Goal: Task Accomplishment & Management: Use online tool/utility

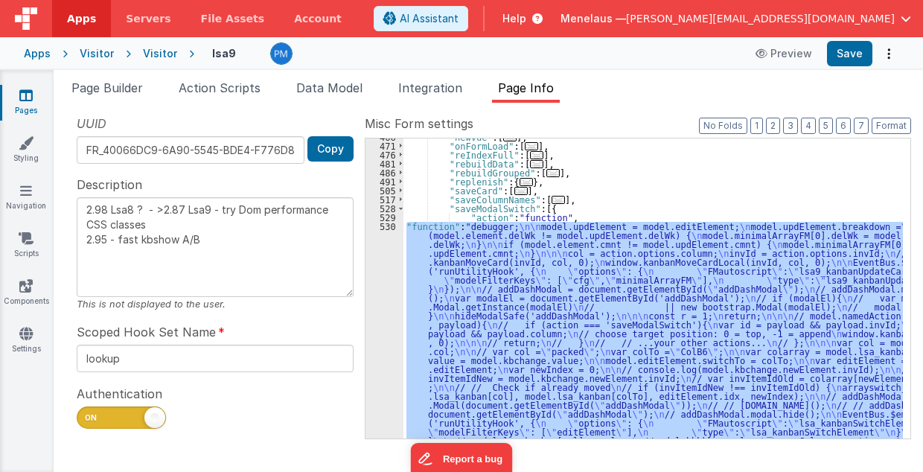
scroll to position [441, 0]
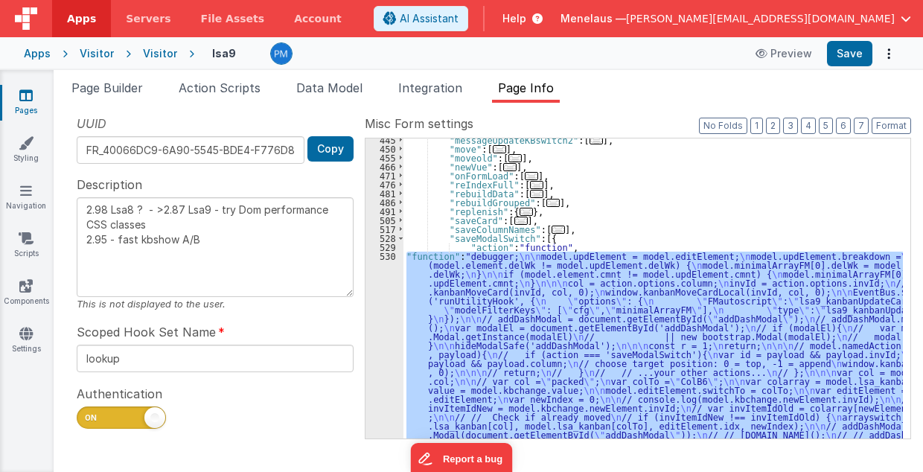
click at [479, 239] on div ""messageUpdateKBswitch2" : [ ... ] , "move" : [ ... ] , "moveold" : [ ... ] , "…" at bounding box center [653, 468] width 500 height 667
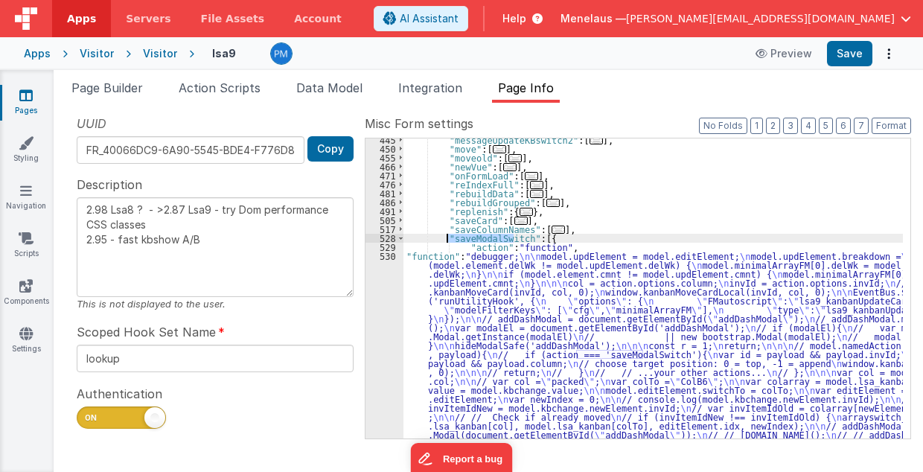
click at [479, 239] on div ""messageUpdateKBswitch2" : [ ... ] , "move" : [ ... ] , "moveold" : [ ... ] , "…" at bounding box center [653, 468] width 500 height 667
click at [395, 308] on div "530" at bounding box center [384, 430] width 38 height 357
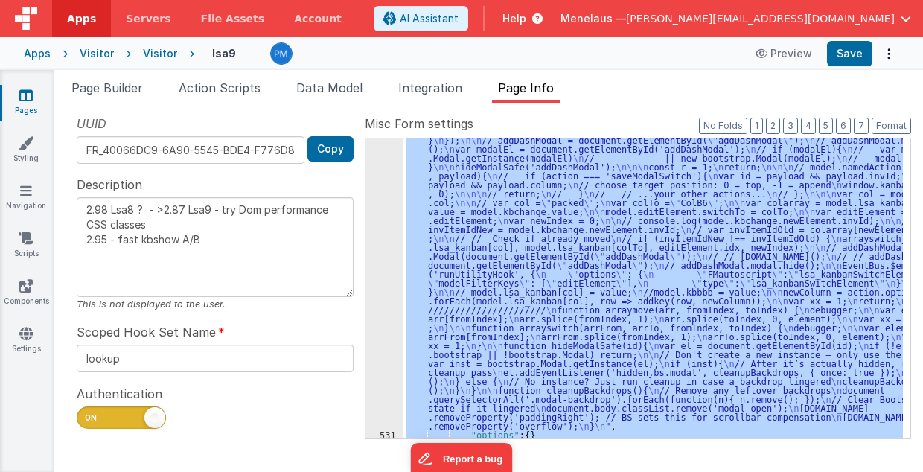
click at [392, 305] on div "530" at bounding box center [384, 251] width 38 height 357
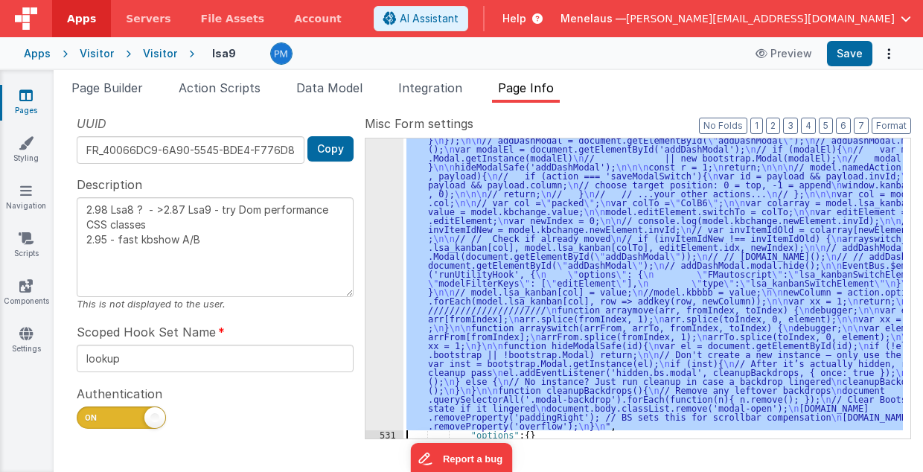
click at [392, 293] on div "530" at bounding box center [384, 251] width 38 height 357
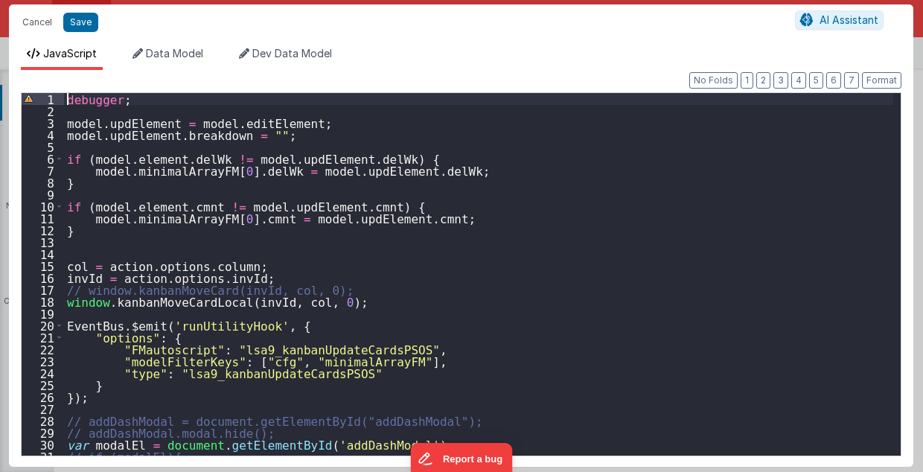
click at [68, 96] on div "debugger ; model . updElement = model . editElement ; model . updElement . brea…" at bounding box center [479, 286] width 830 height 387
paste textarea
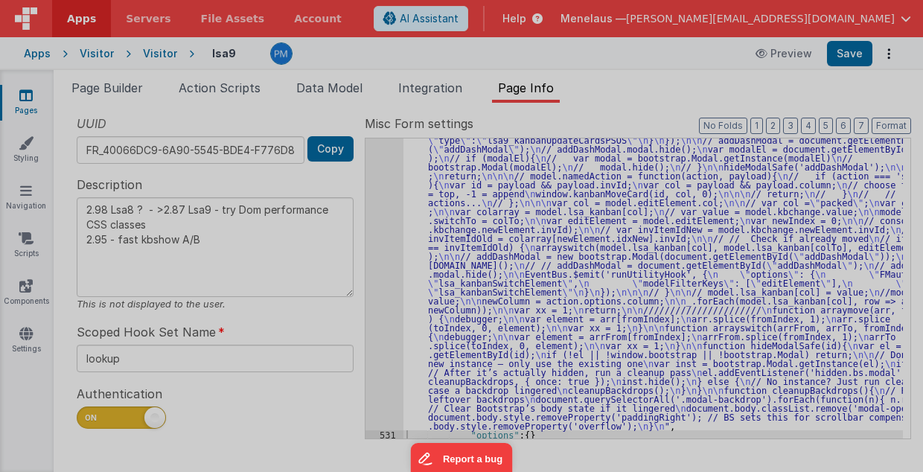
type textarea "2.98 Lsa8 ? - >2.87 Lsa9 - try Dom performance CSS classes 2.95 - fast kbshow A…"
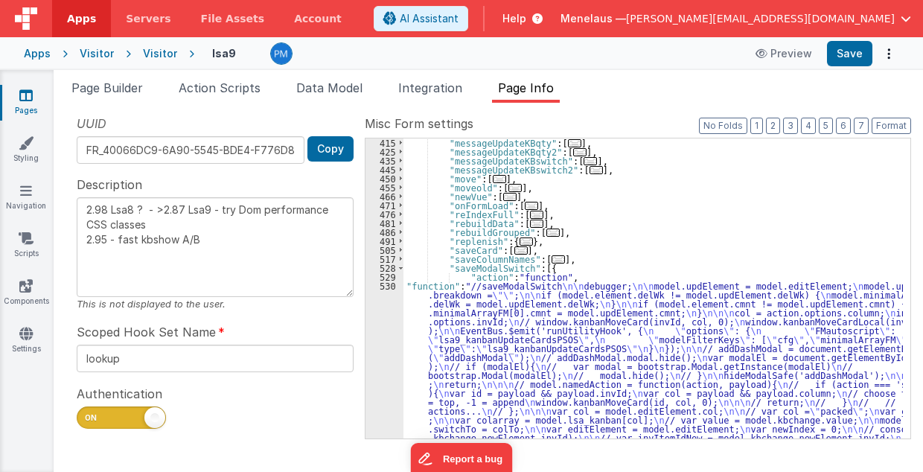
scroll to position [411, 0]
click at [831, 225] on div ""messageUpdateKBqty" : [ ... ] , "messageUpdateKBqty2" : [ ... ] , "messageUpda…" at bounding box center [653, 471] width 500 height 667
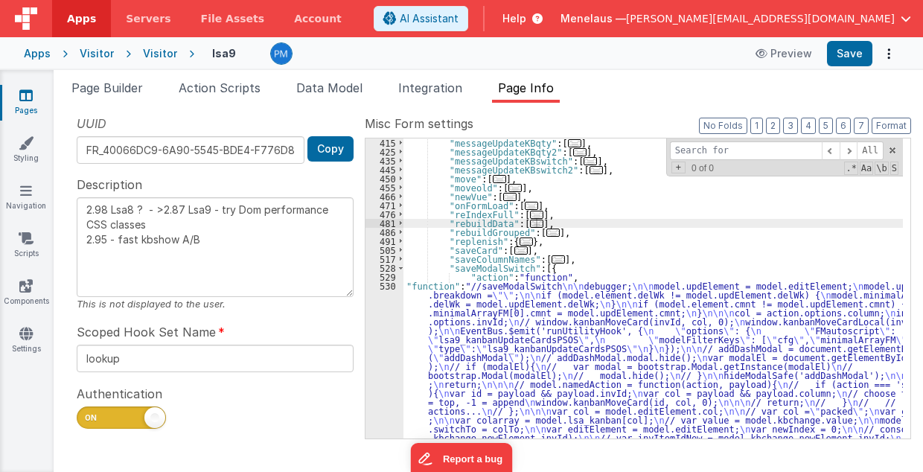
click at [749, 155] on input at bounding box center [746, 150] width 152 height 19
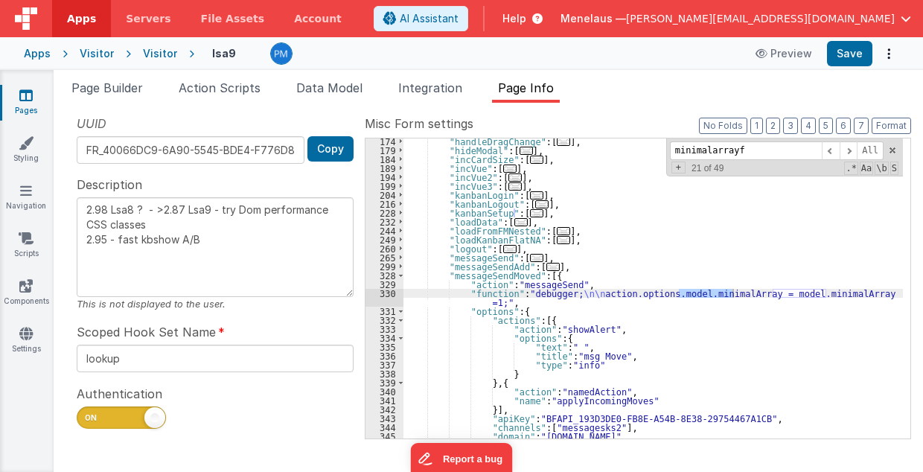
scroll to position [689, 0]
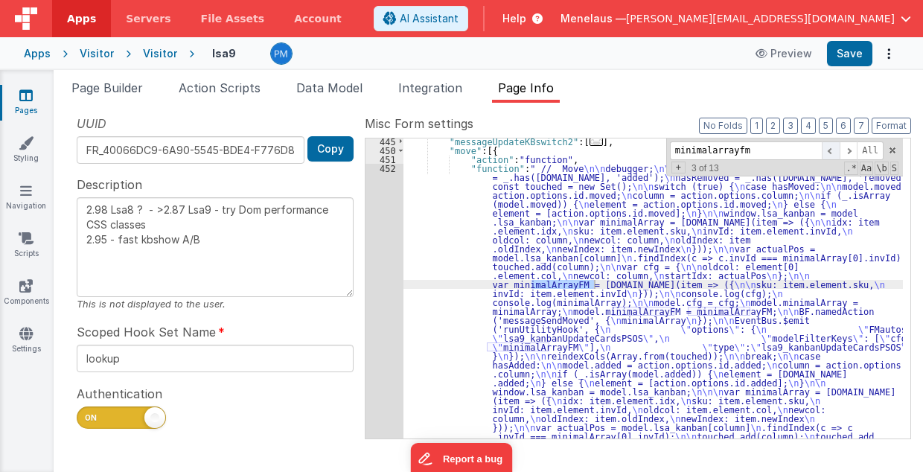
type input "minimalarrayfm"
click at [836, 149] on span at bounding box center [831, 150] width 18 height 19
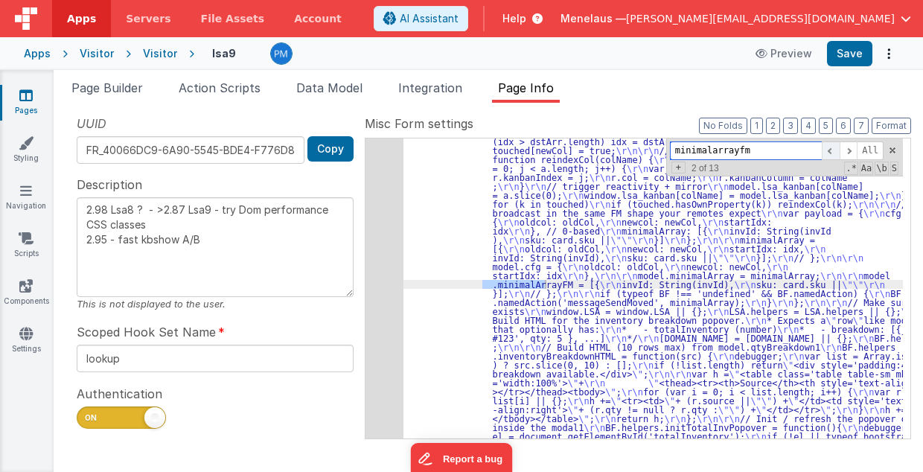
scroll to position [1851, 0]
click at [836, 149] on span at bounding box center [831, 150] width 18 height 19
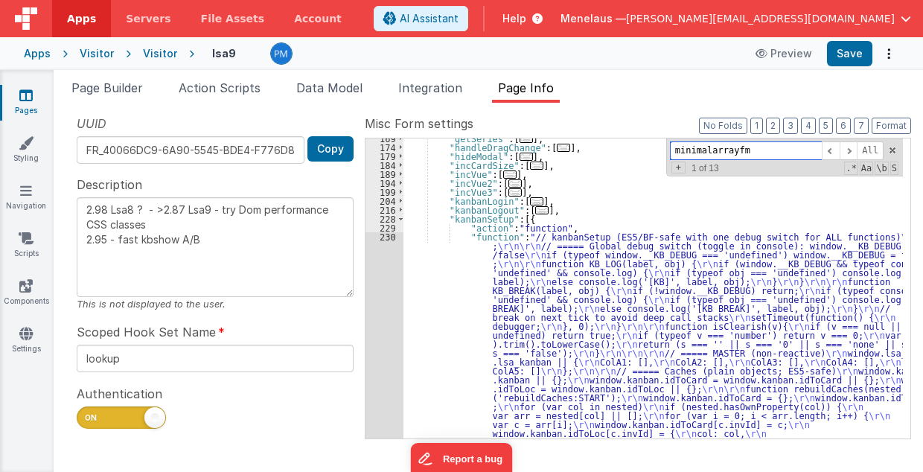
scroll to position [228, 0]
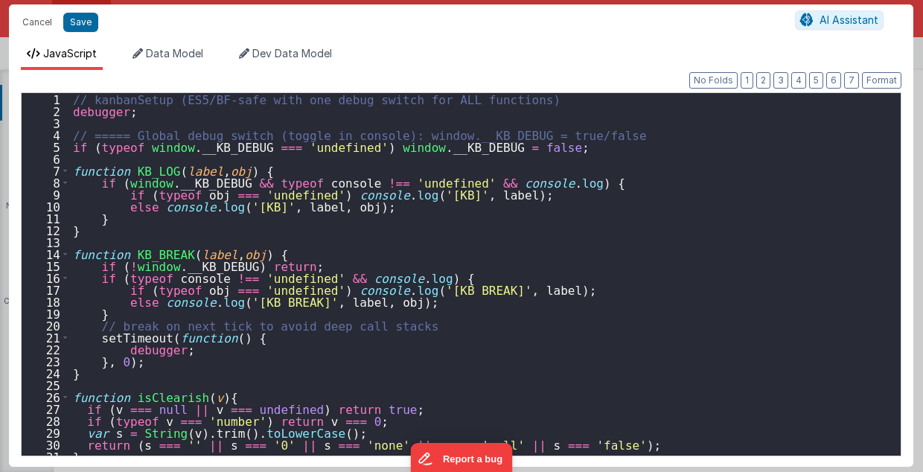
scroll to position [3889, 0]
click at [709, 281] on div "// kanbanSetup (ES5/BF-safe with one debug switch for ALL functions) debugger ;…" at bounding box center [482, 286] width 824 height 387
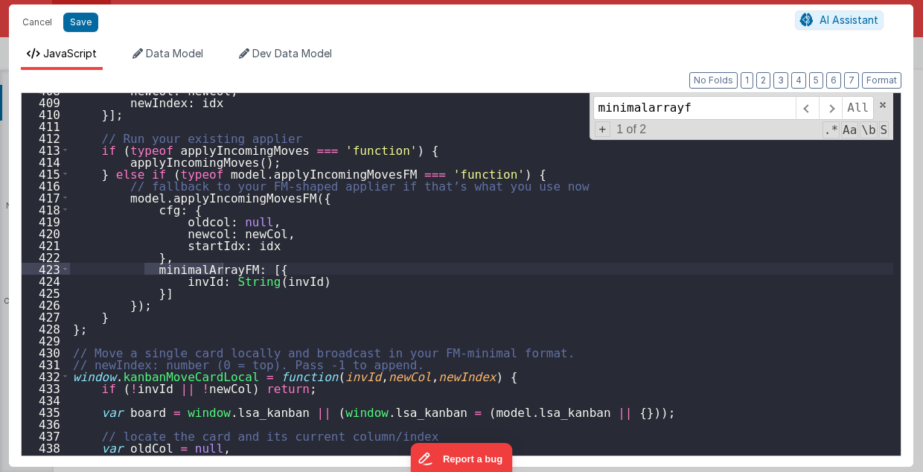
scroll to position [4856, 0]
click at [640, 108] on input "minimalarrayfm" at bounding box center [694, 108] width 202 height 24
type input "minimalarrayfm"
click at [834, 106] on span at bounding box center [830, 108] width 23 height 24
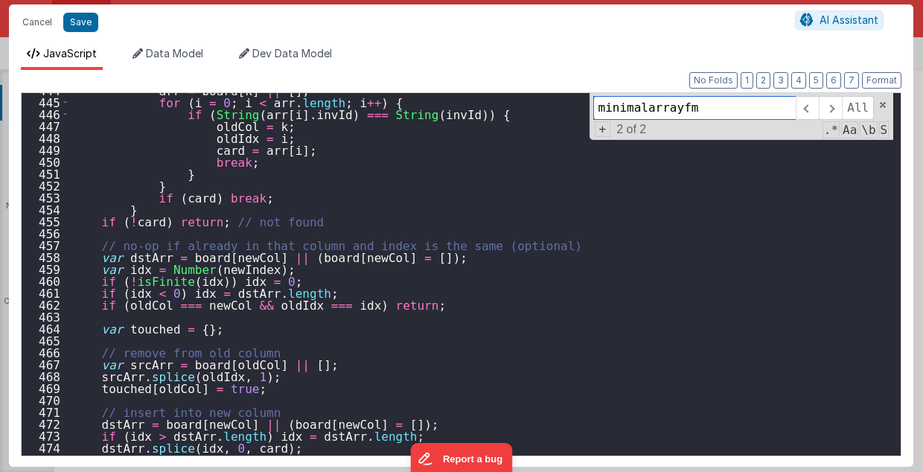
scroll to position [5315, 0]
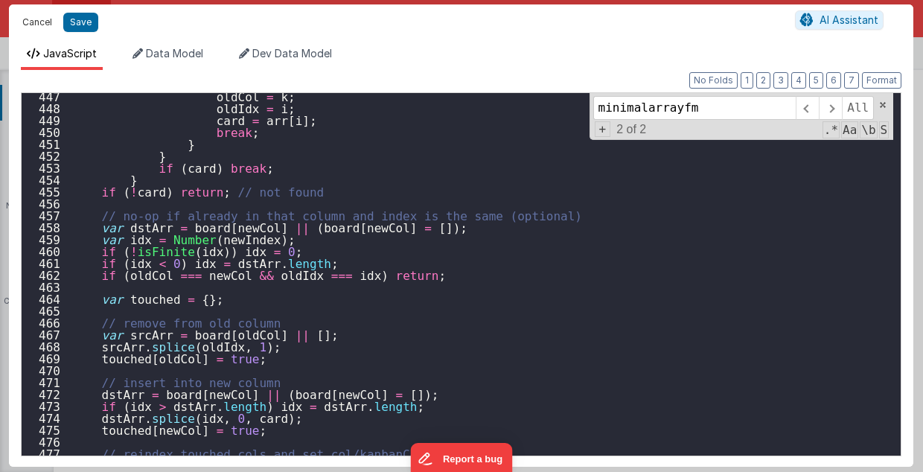
click at [40, 25] on button "Cancel" at bounding box center [37, 22] width 45 height 21
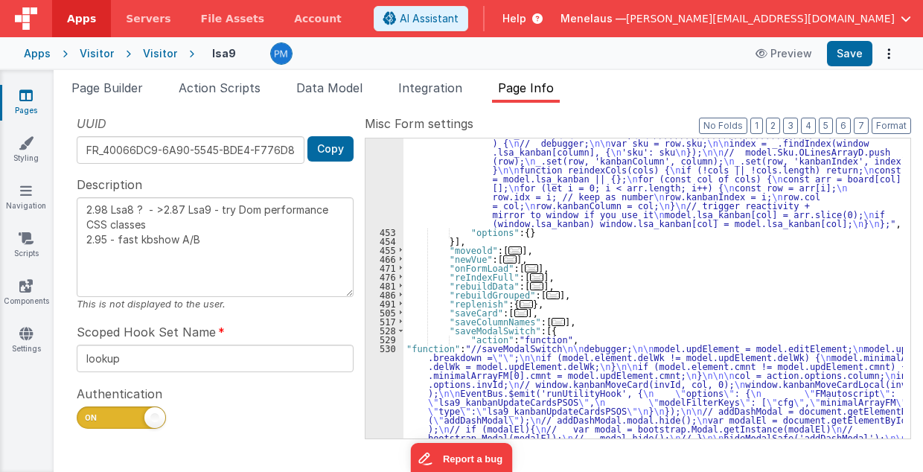
scroll to position [5169, 0]
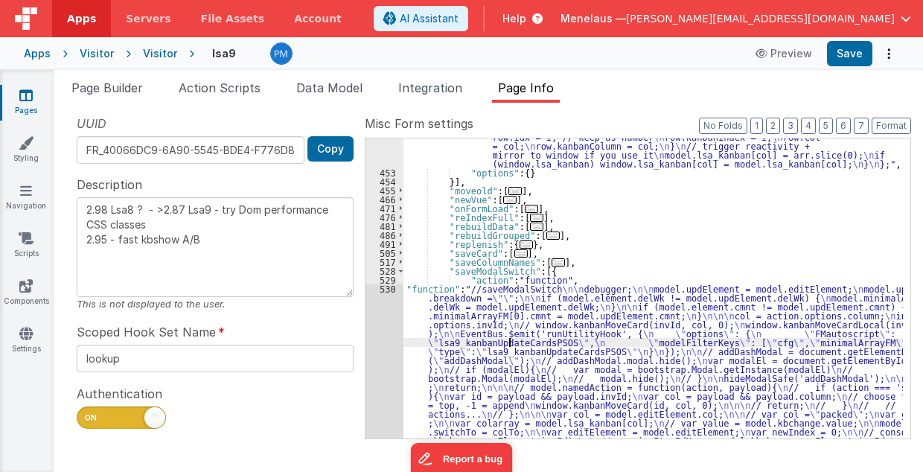
click at [508, 339] on div ""function" : " // Move \n\n debugger; \n\n hasMoved = _.has(action.options.id, …" at bounding box center [653, 193] width 500 height 1265
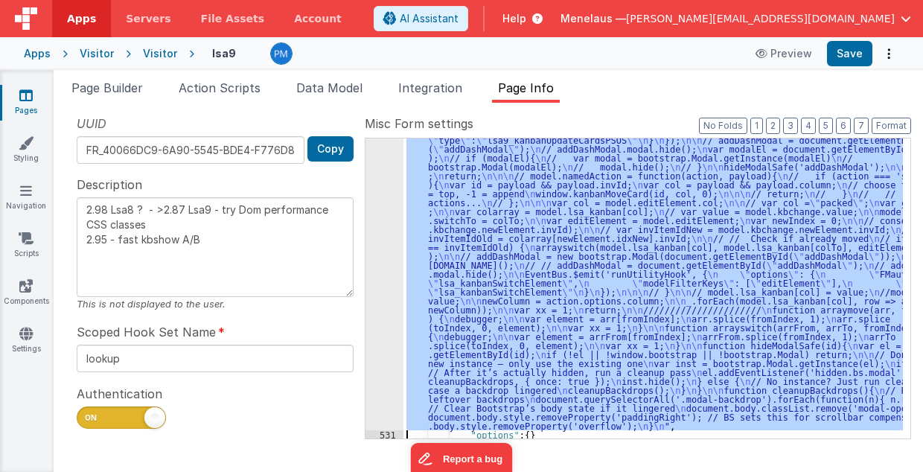
scroll to position [5380, 0]
click at [378, 325] on div "530" at bounding box center [384, 251] width 38 height 357
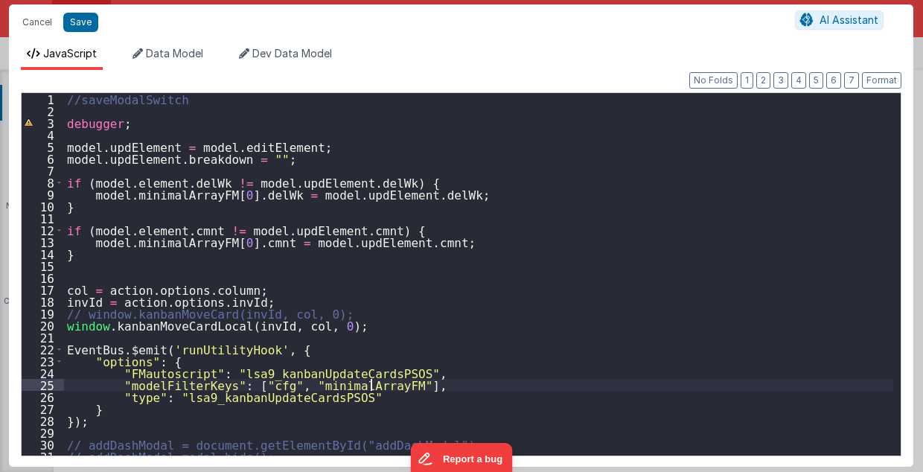
click at [371, 383] on div "//saveModalSwitch debugger ; model . updElement = model . editElement ; model .…" at bounding box center [479, 286] width 830 height 387
click at [426, 383] on div "//saveModalSwitch debugger ; model . updElement = model . editElement ; model .…" at bounding box center [479, 286] width 830 height 387
click at [167, 244] on div "//saveModalSwitch debugger ; model . updElement = model . editElement ; model .…" at bounding box center [479, 286] width 830 height 387
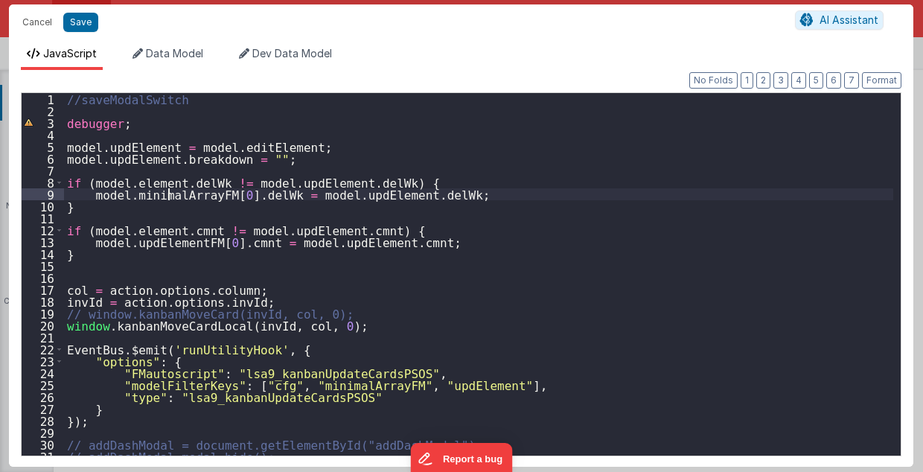
click at [165, 192] on div "//saveModalSwitch debugger ; model . updElement = model . editElement ; model .…" at bounding box center [479, 286] width 830 height 387
paste textarea
click at [449, 385] on div "//saveModalSwitch debugger ; model . updElement = model . editElement ; model .…" at bounding box center [479, 286] width 830 height 387
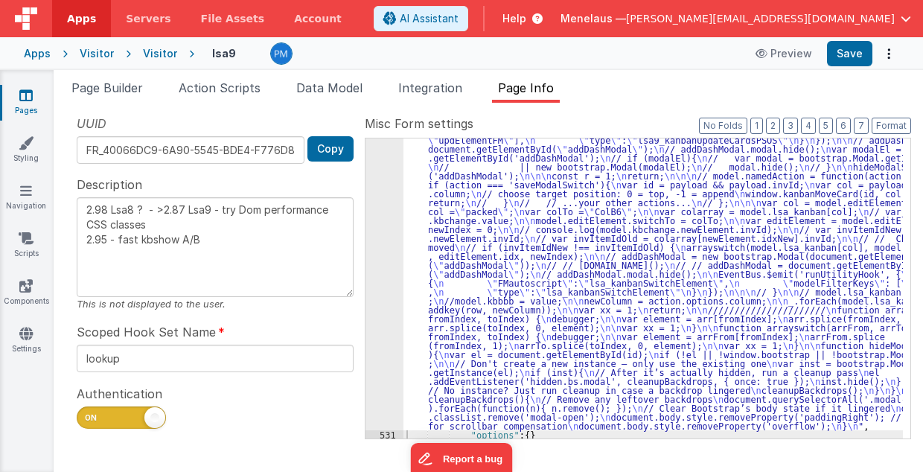
type textarea "2.98 Lsa8 ? - >2.87 Lsa9 - try Dom performance CSS classes 2.95 - fast kbshow A…"
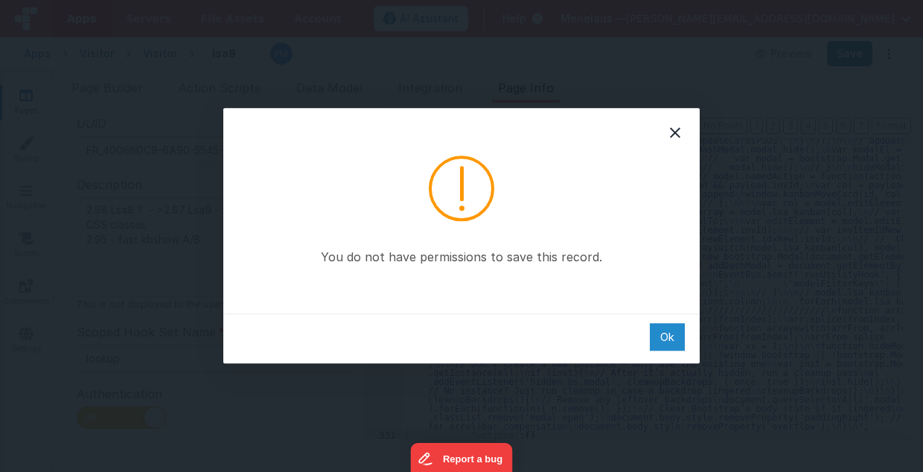
click at [670, 339] on div "Ok" at bounding box center [667, 337] width 35 height 28
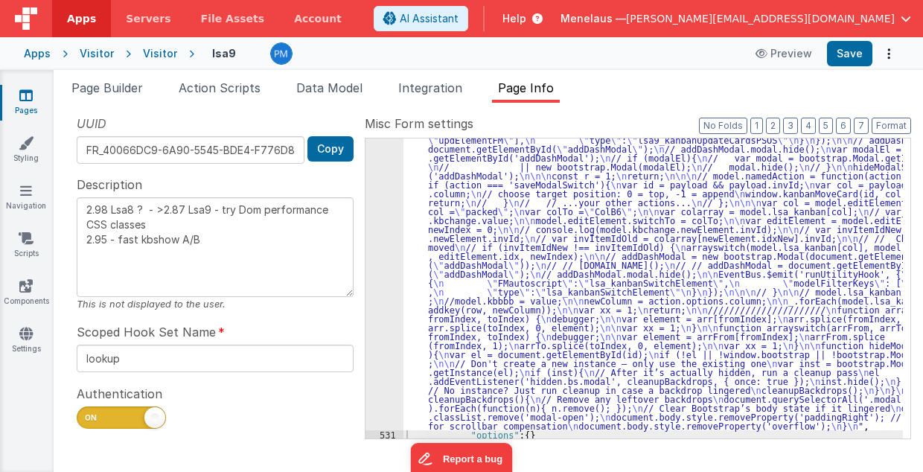
click at [660, 298] on div ""function" : "//saveModalSwitch \n\n debugger; \n\n model.updElement = model.ed…" at bounding box center [653, 406] width 500 height 667
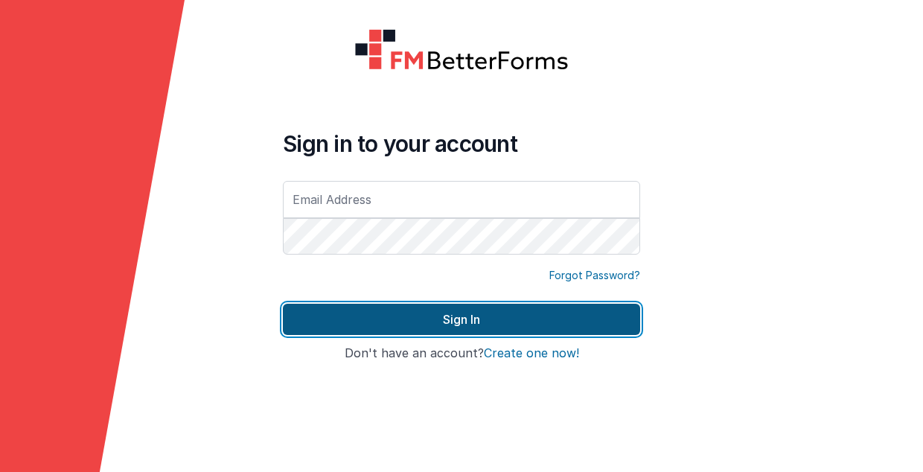
click at [447, 318] on button "Sign In" at bounding box center [461, 319] width 357 height 31
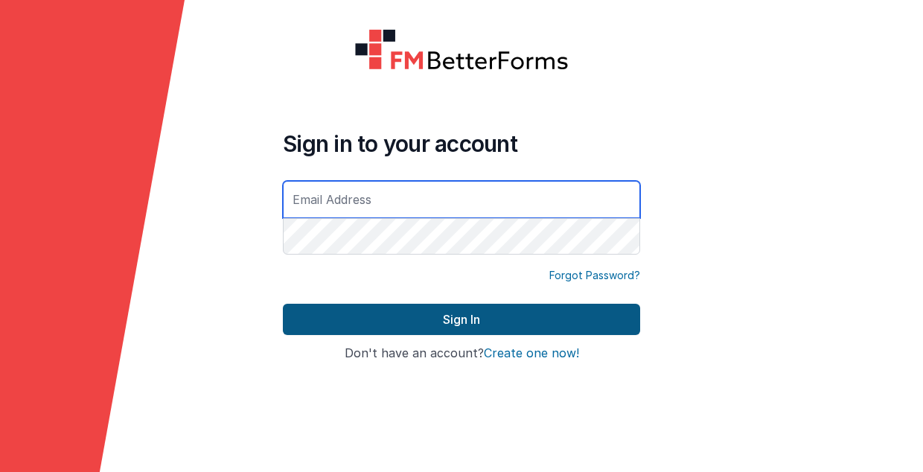
type input "[PERSON_NAME][EMAIL_ADDRESS][DOMAIN_NAME]"
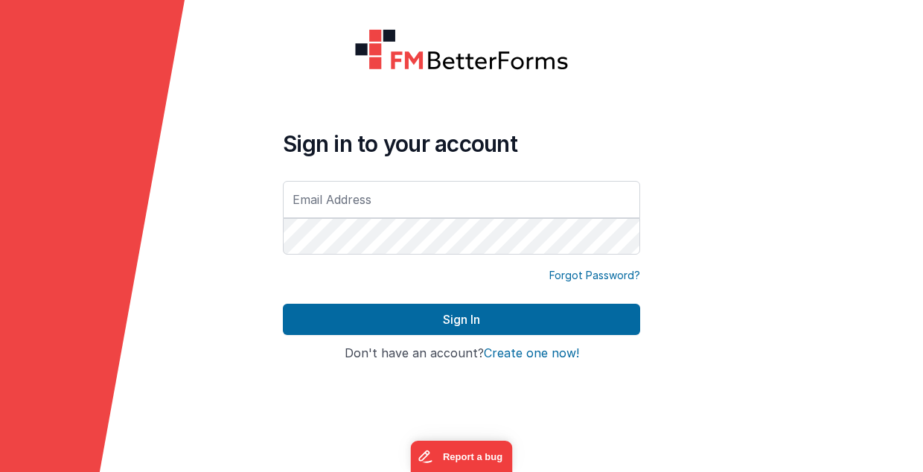
type input "[PERSON_NAME][EMAIL_ADDRESS][DOMAIN_NAME]"
click at [676, 229] on form "Sign in to your account [PERSON_NAME][EMAIL_ADDRESS][DOMAIN_NAME] Forgot Passwo…" at bounding box center [461, 236] width 923 height 472
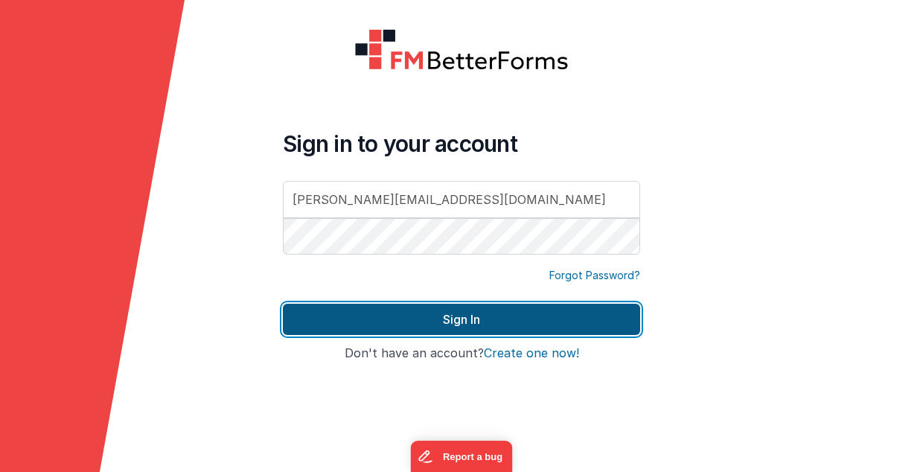
click at [453, 316] on button "Sign In" at bounding box center [461, 319] width 357 height 31
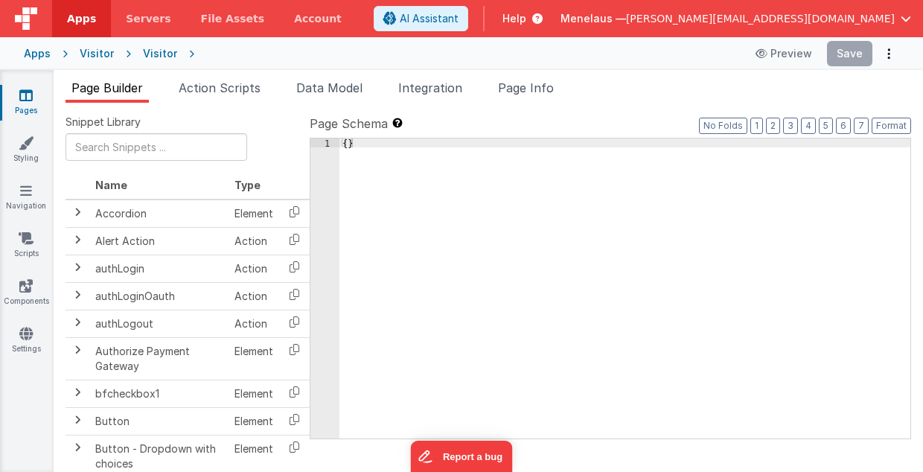
click at [523, 86] on span "Page Info" at bounding box center [526, 87] width 56 height 15
type input "FR_40066DC9-6A90-5545-BDE4-F776D8F9D612"
type textarea "2.98 Lsa8 ? - >2.87 Lsa9 - try Dom performance CSS classes 2.95 - fast kbshow A…"
type input "lookup"
checkbox input "true"
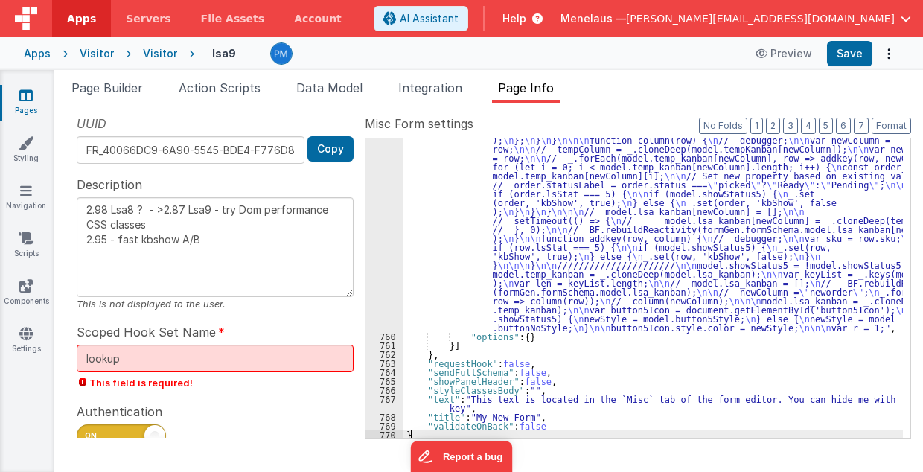
scroll to position [21557, 0]
click at [851, 60] on button "Save" at bounding box center [849, 53] width 45 height 25
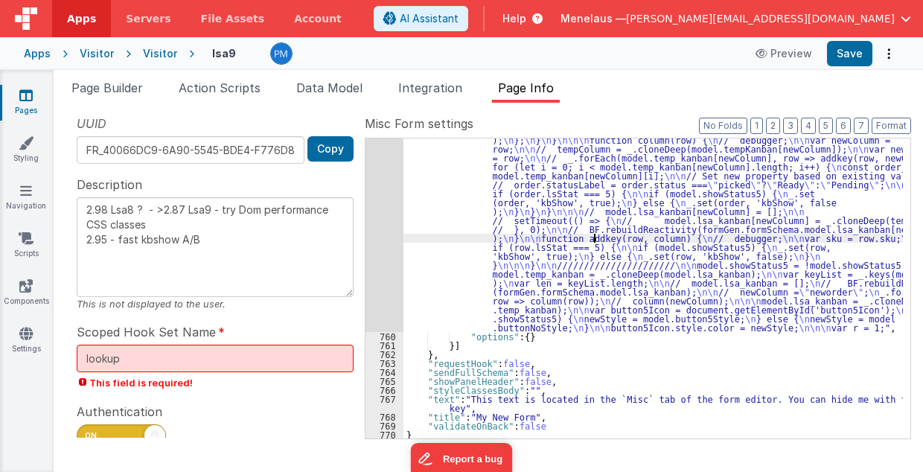
click at [593, 238] on div ""function" : " // webworker \n\n debugger; \n\n namedAction: { \n processLargeO…" at bounding box center [653, 348] width 500 height 587
click at [386, 232] on div "759" at bounding box center [384, 193] width 38 height 277
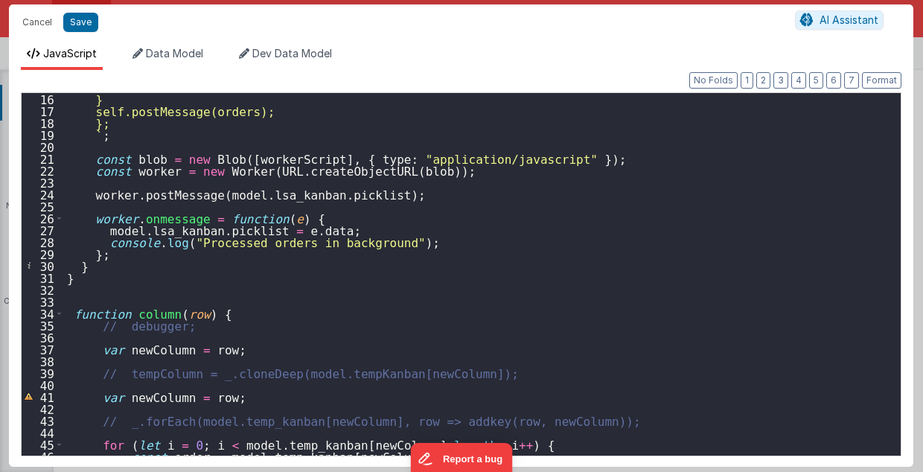
scroll to position [0, 0]
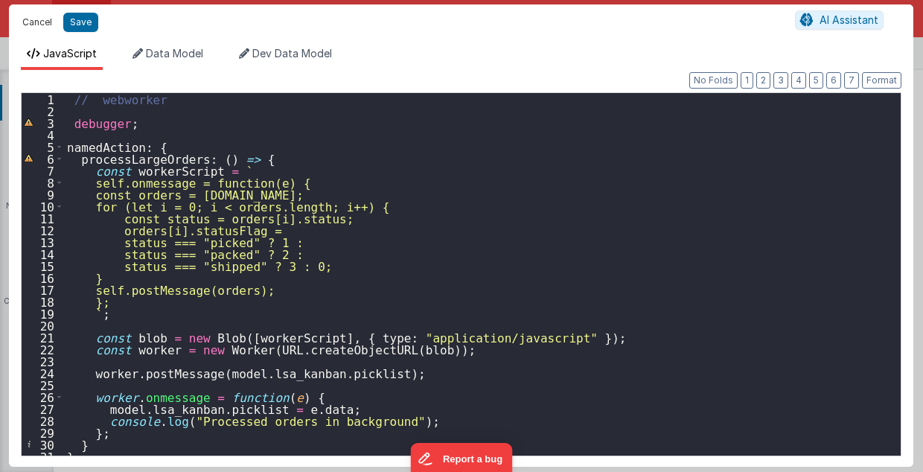
click at [33, 22] on button "Cancel" at bounding box center [37, 22] width 45 height 21
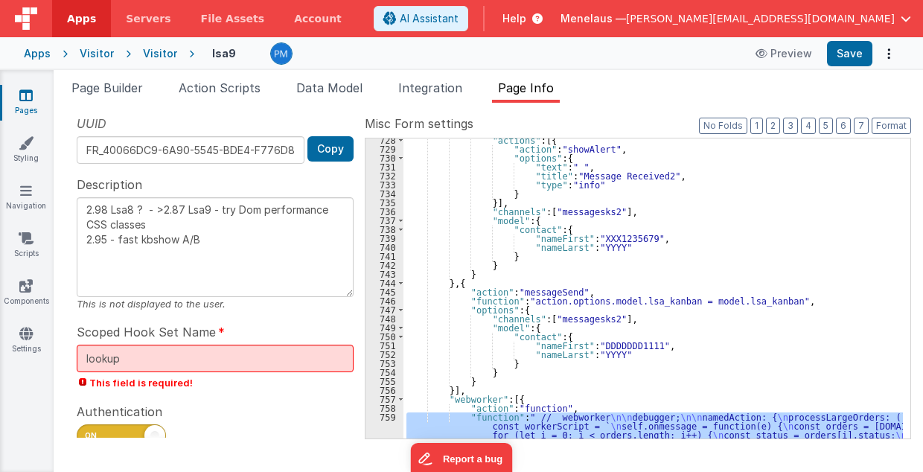
scroll to position [21022, 0]
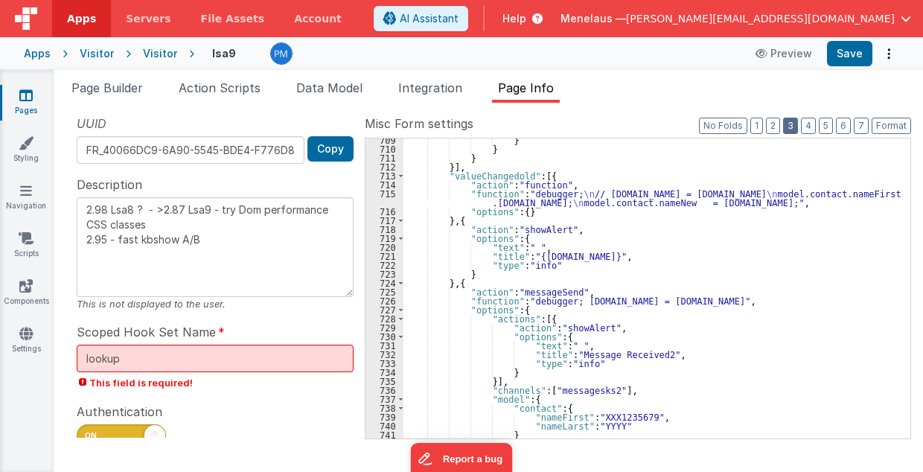
click at [796, 127] on button "3" at bounding box center [790, 126] width 15 height 16
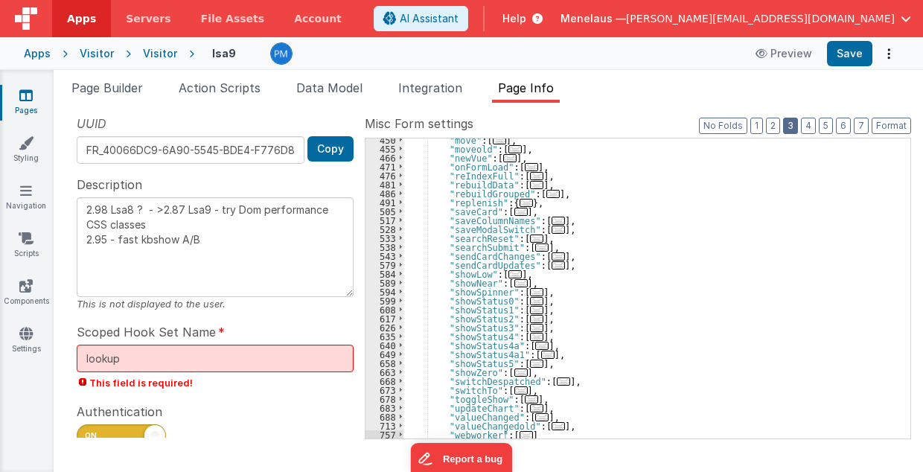
scroll to position [420, 0]
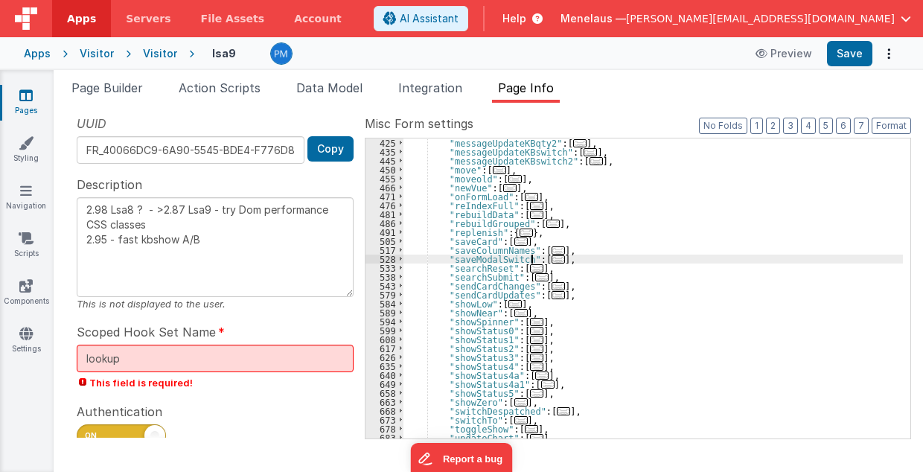
click at [552, 261] on span "..." at bounding box center [558, 259] width 13 height 8
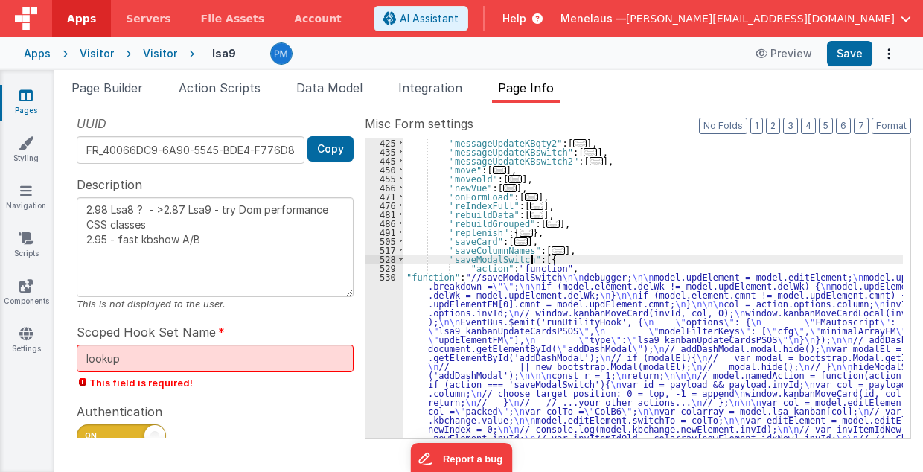
click at [548, 335] on div ""messageUpdateKBqty2" : [ ... ] , "messageUpdateKBswitch" : [ ... ] , "messageU…" at bounding box center [653, 471] width 500 height 667
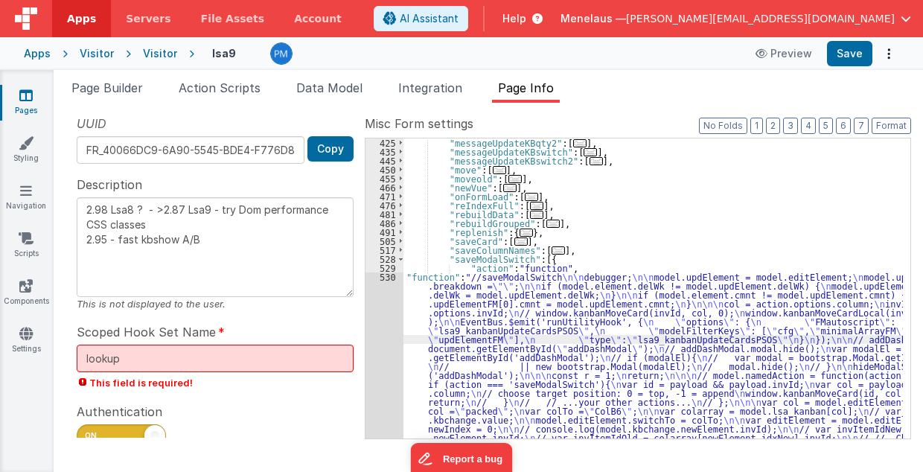
scroll to position [619, 0]
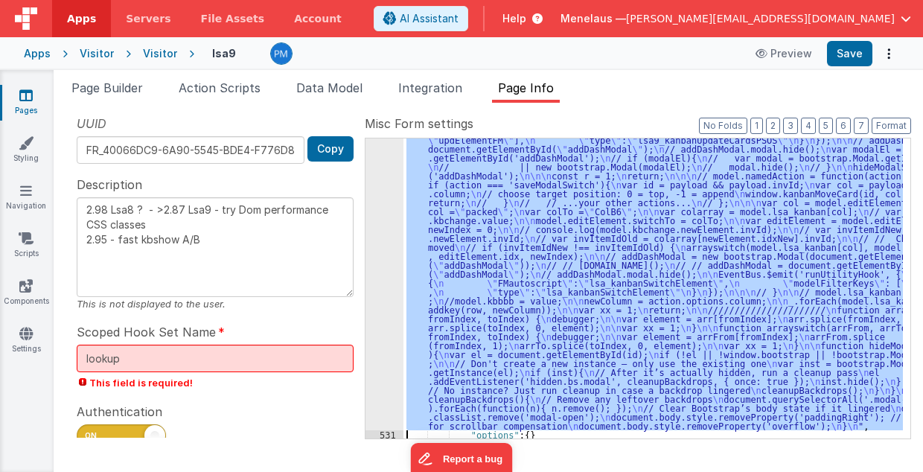
click at [386, 340] on div "530" at bounding box center [384, 251] width 38 height 357
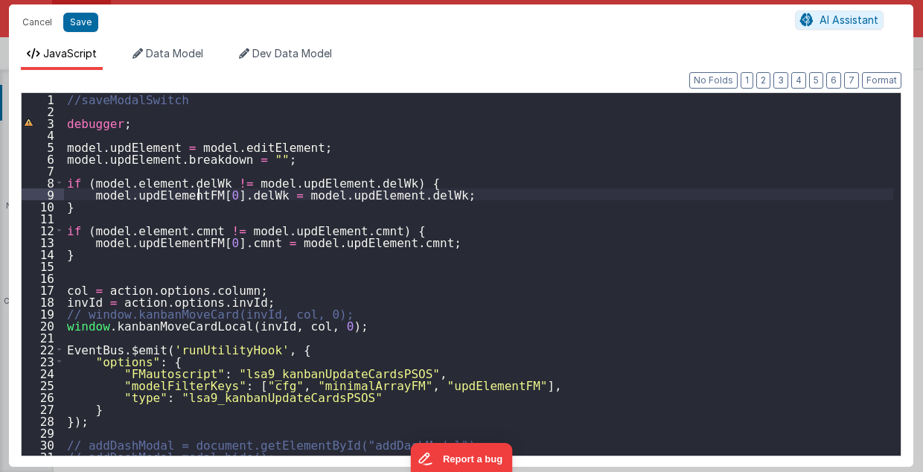
click at [199, 193] on div "//saveModalSwitch debugger ; model . updElement = model . editElement ; model .…" at bounding box center [479, 286] width 830 height 387
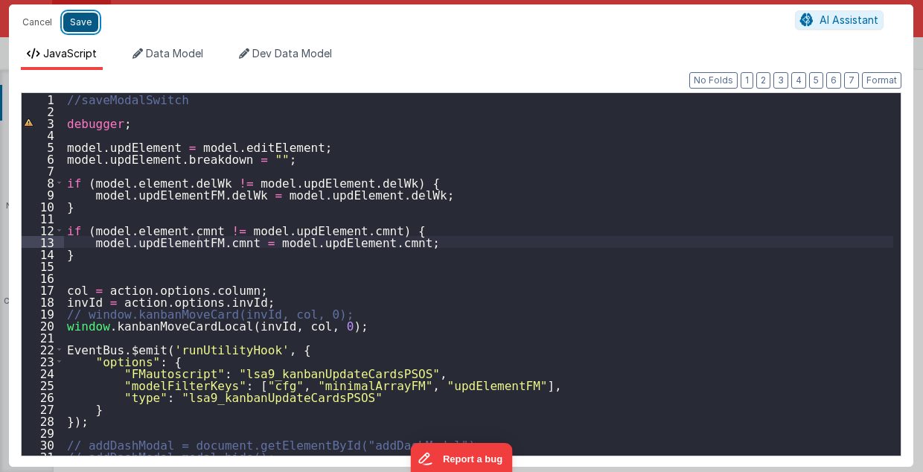
click at [76, 21] on button "Save" at bounding box center [80, 22] width 35 height 19
type textarea "2.98 Lsa8 ? - >2.87 Lsa9 - try Dom performance CSS classes 2.95 - fast kbshow A…"
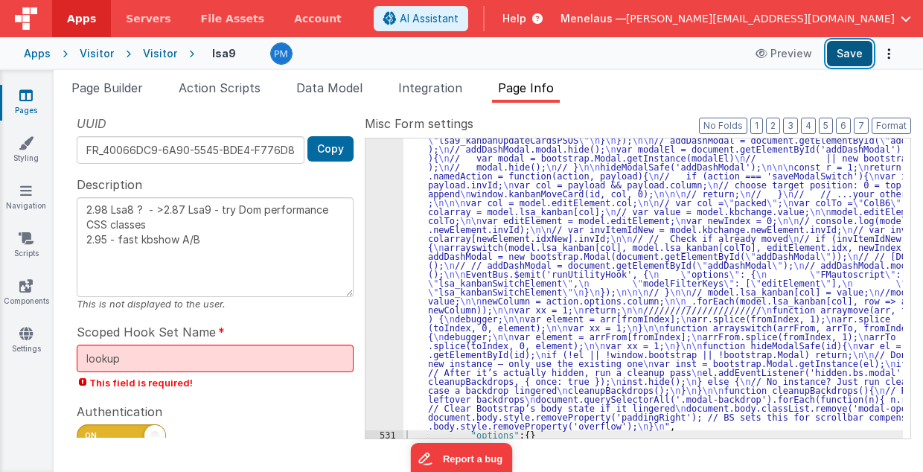
click at [846, 46] on button "Save" at bounding box center [849, 53] width 45 height 25
click at [858, 55] on button "Save" at bounding box center [849, 53] width 45 height 25
click at [482, 237] on div ""function" : "//saveModalSwitch \n\n debugger; \n\n model.updElement = model.ed…" at bounding box center [653, 406] width 500 height 667
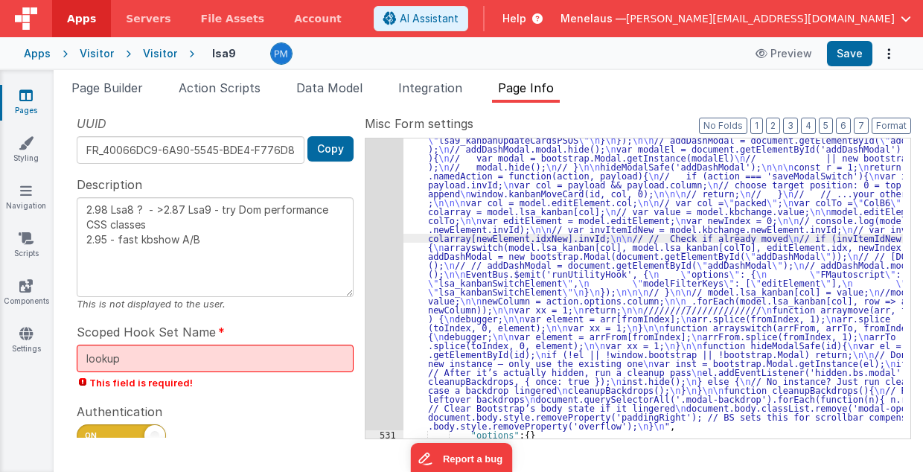
click at [381, 244] on div "530" at bounding box center [384, 251] width 38 height 357
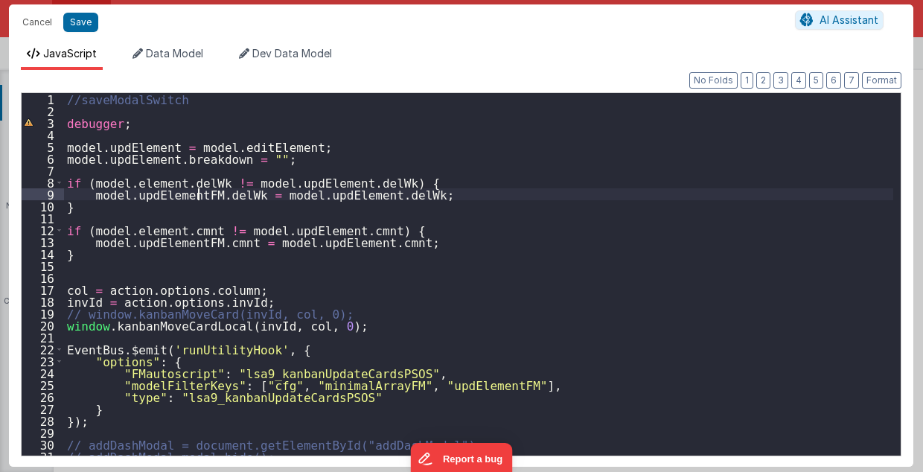
click at [197, 193] on div "//saveModalSwitch debugger ; model . updElement = model . editElement ; model .…" at bounding box center [479, 286] width 830 height 387
click at [40, 21] on button "Cancel" at bounding box center [37, 22] width 45 height 21
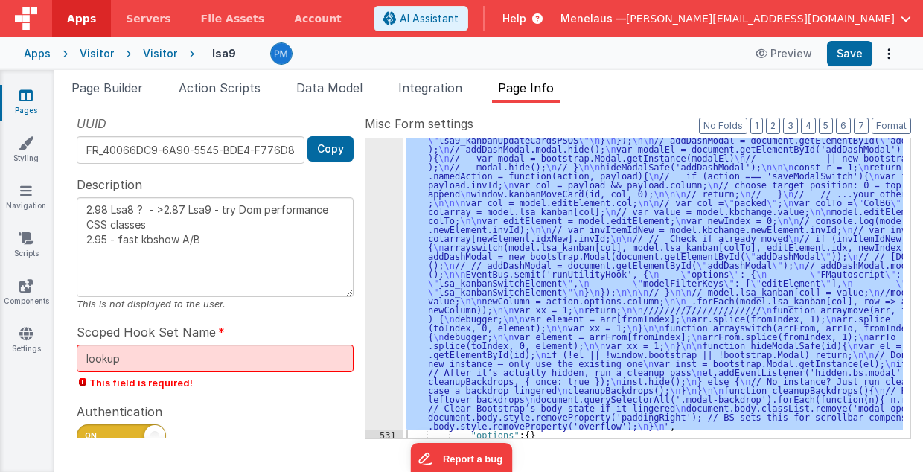
click at [677, 200] on div ""function" : "//saveModalSwitch \n\n debugger; \n\n model.updElement = model.ed…" at bounding box center [652, 288] width 499 height 300
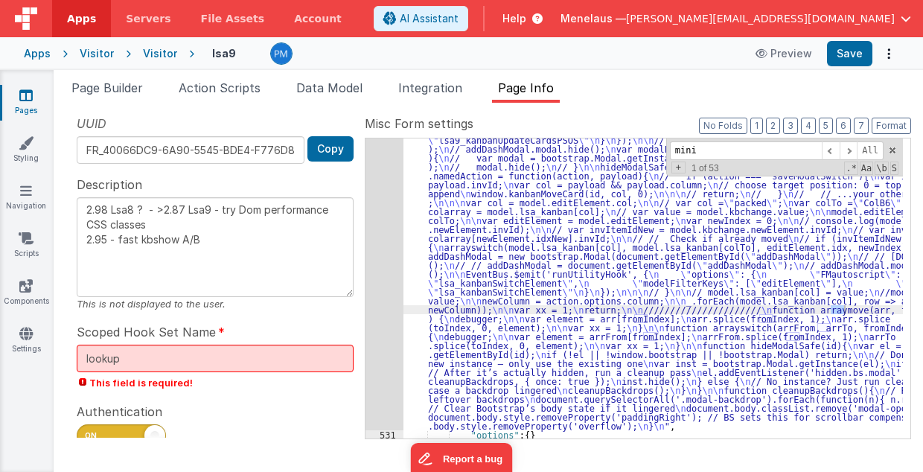
scroll to position [0, 0]
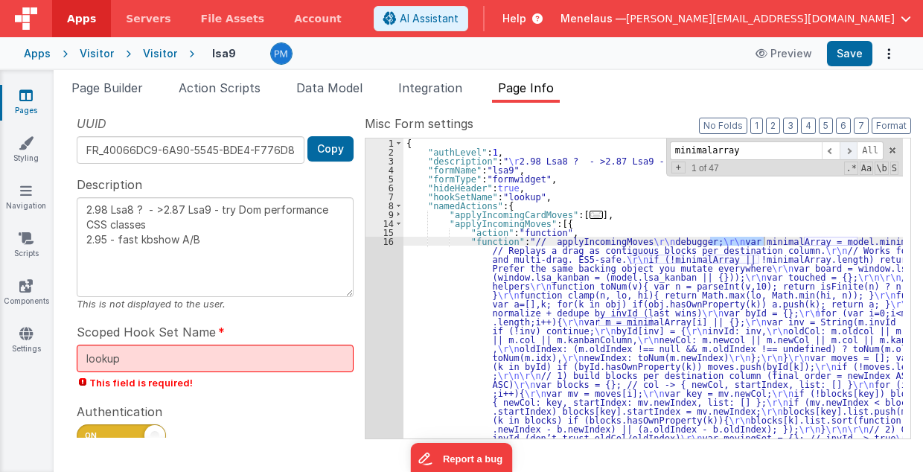
type input "minimalarray"
click at [854, 146] on span at bounding box center [849, 150] width 18 height 19
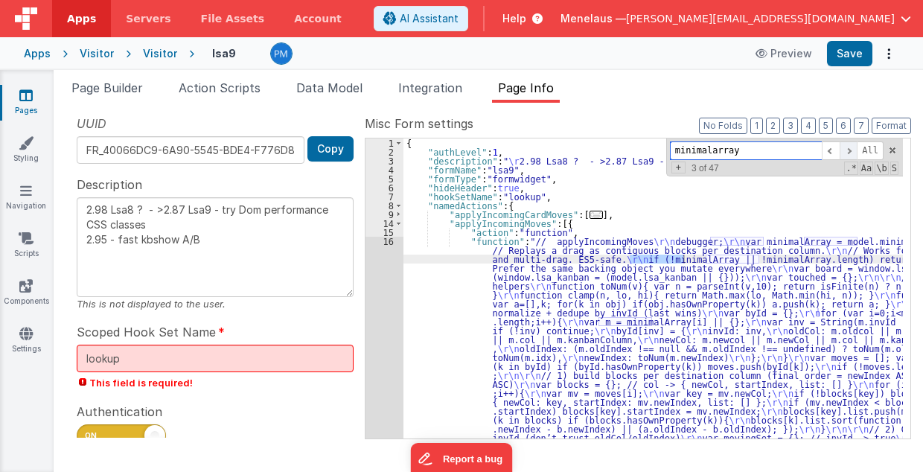
click at [854, 146] on span at bounding box center [849, 150] width 18 height 19
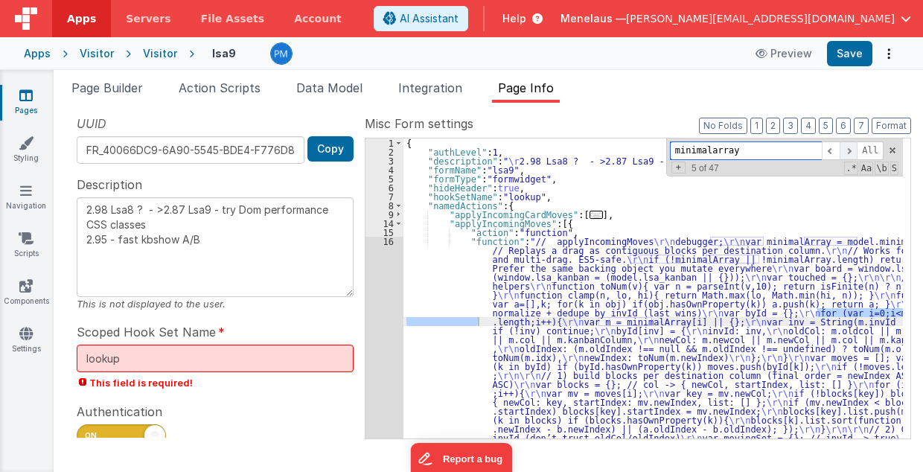
click at [854, 146] on span at bounding box center [849, 150] width 18 height 19
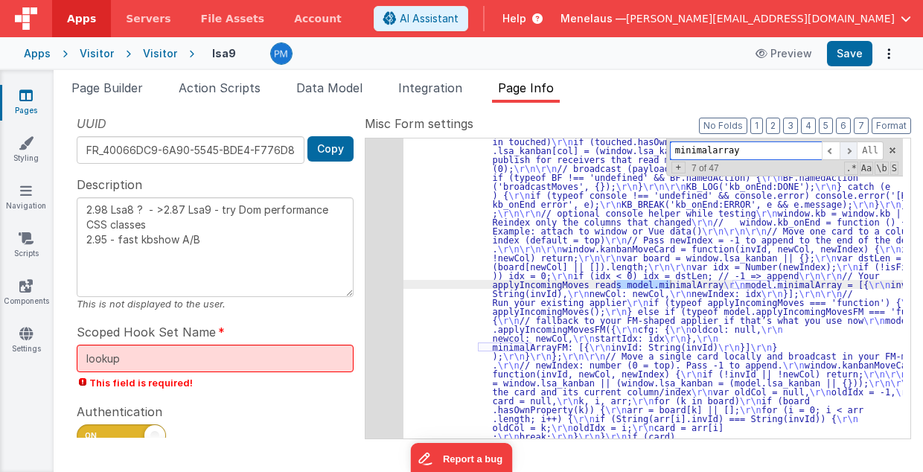
click at [854, 146] on span at bounding box center [849, 150] width 18 height 19
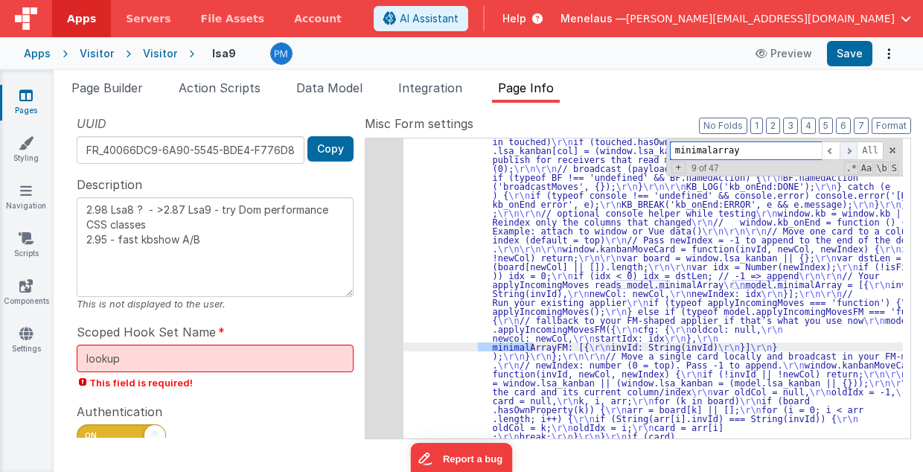
click at [854, 146] on span at bounding box center [849, 150] width 18 height 19
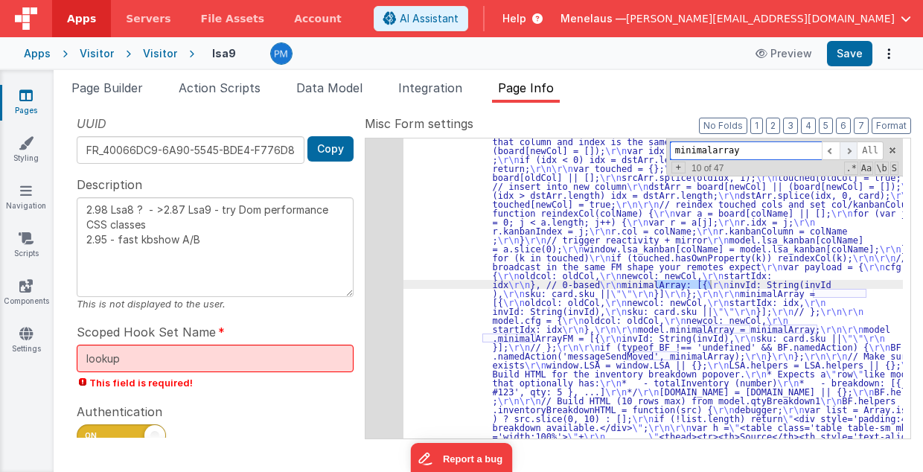
click at [854, 146] on span at bounding box center [849, 150] width 18 height 19
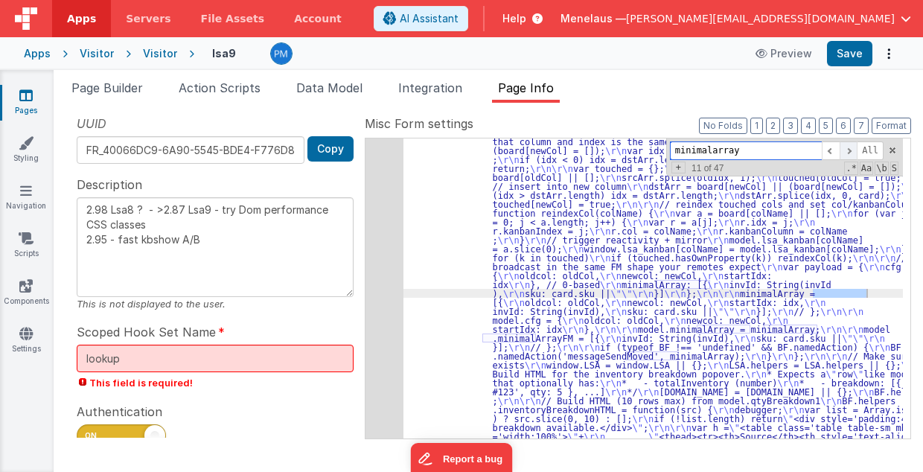
click at [854, 146] on span at bounding box center [849, 150] width 18 height 19
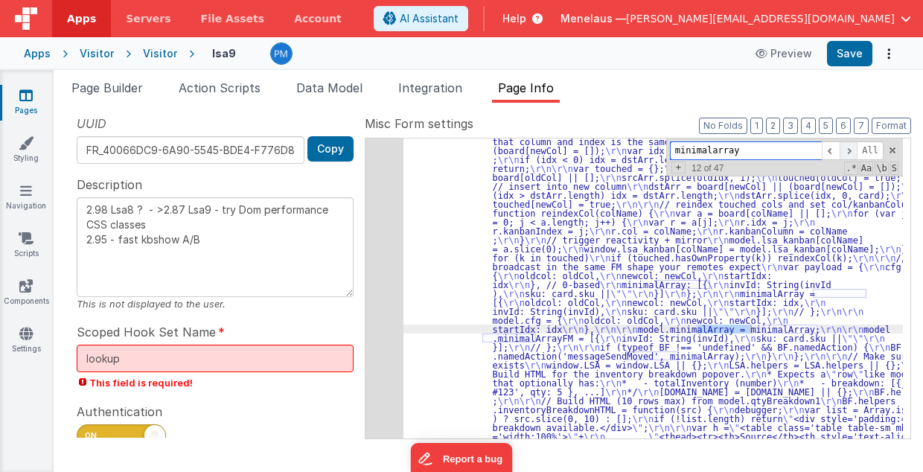
click at [854, 146] on span at bounding box center [849, 150] width 18 height 19
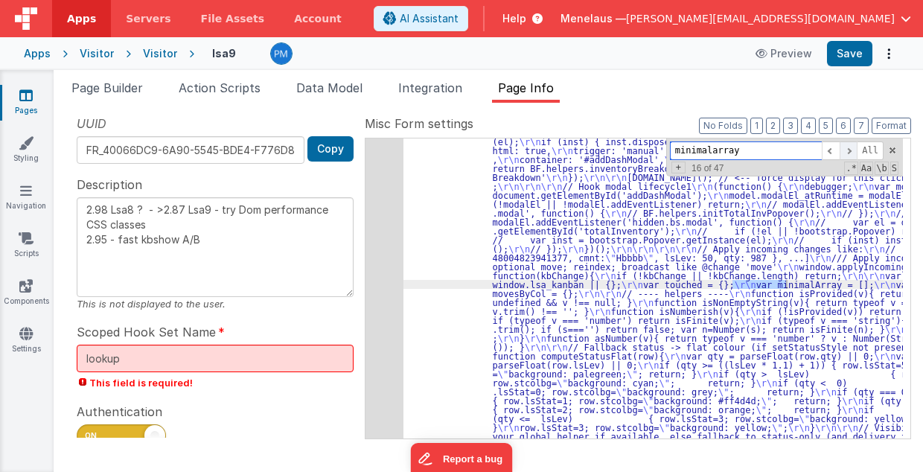
click at [854, 146] on span at bounding box center [849, 150] width 18 height 19
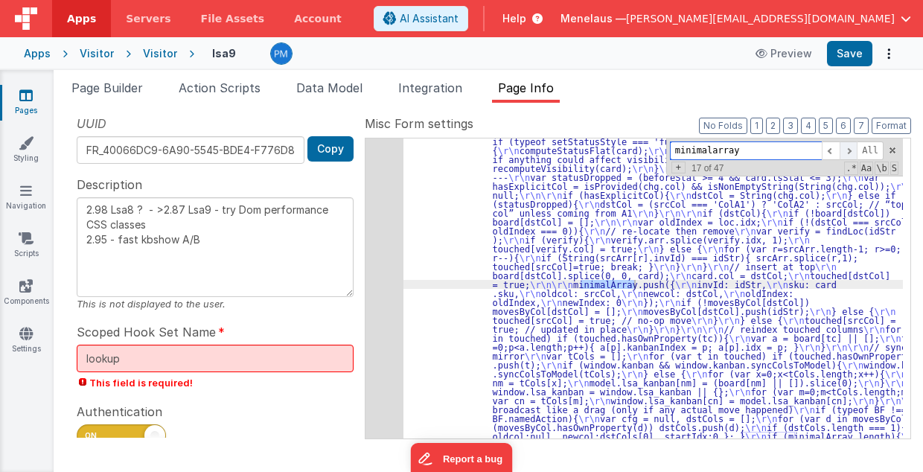
click at [854, 146] on span at bounding box center [849, 150] width 18 height 19
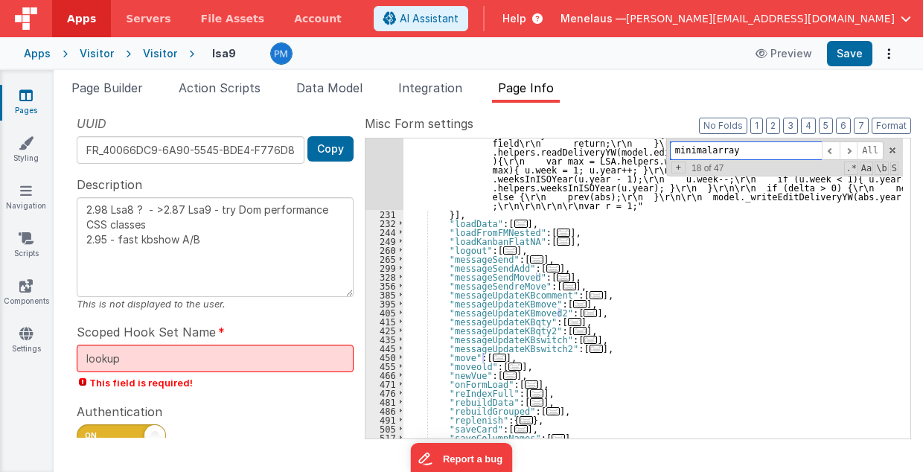
scroll to position [4624, 0]
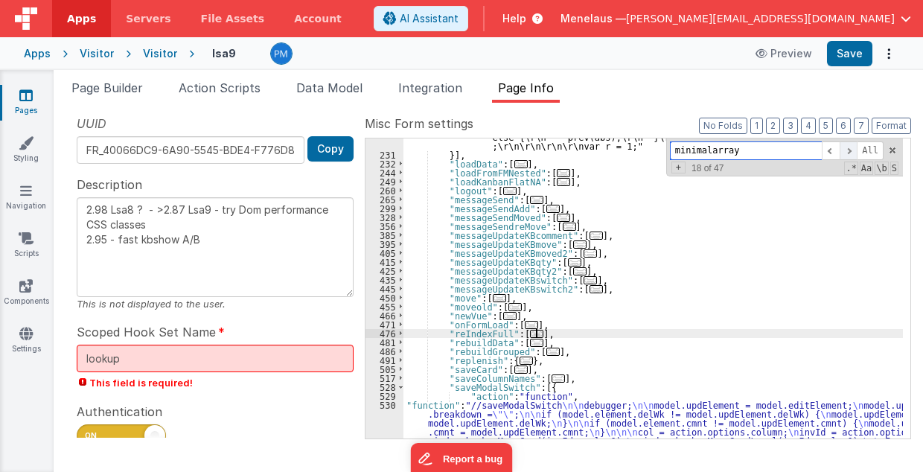
click at [849, 150] on span at bounding box center [849, 150] width 18 height 19
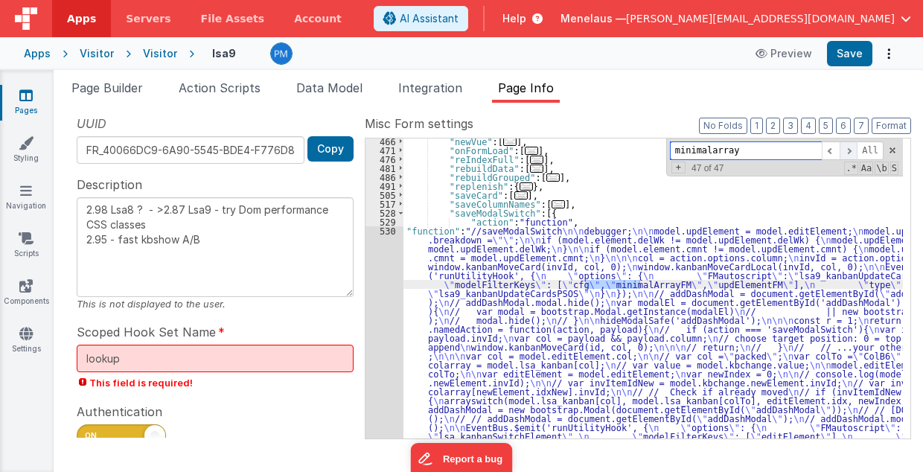
scroll to position [4798, 0]
click at [849, 150] on span at bounding box center [849, 150] width 18 height 19
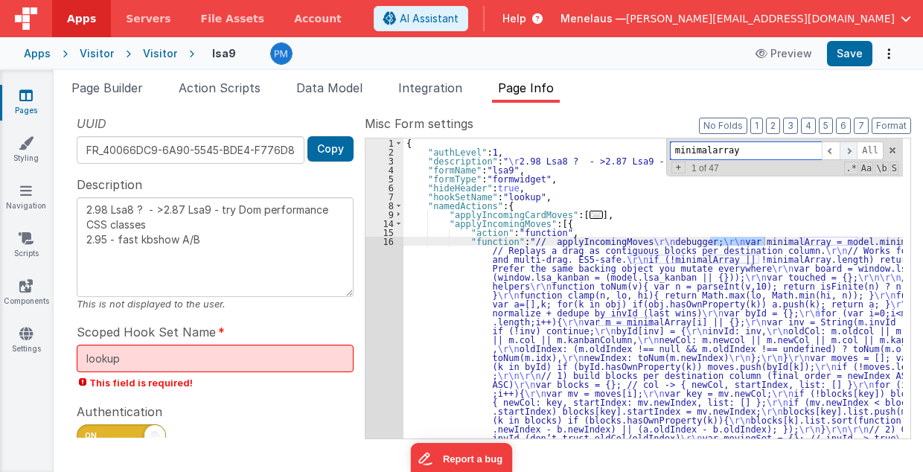
click at [849, 150] on span at bounding box center [849, 150] width 18 height 19
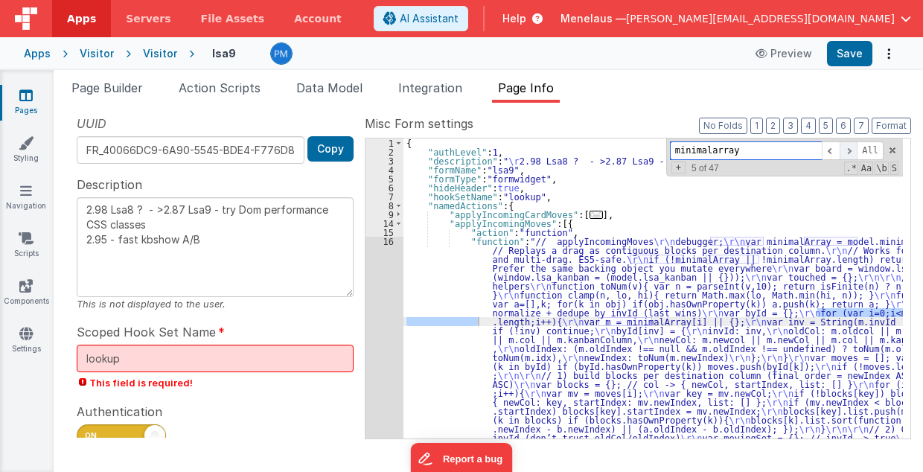
click at [849, 150] on span at bounding box center [849, 150] width 18 height 19
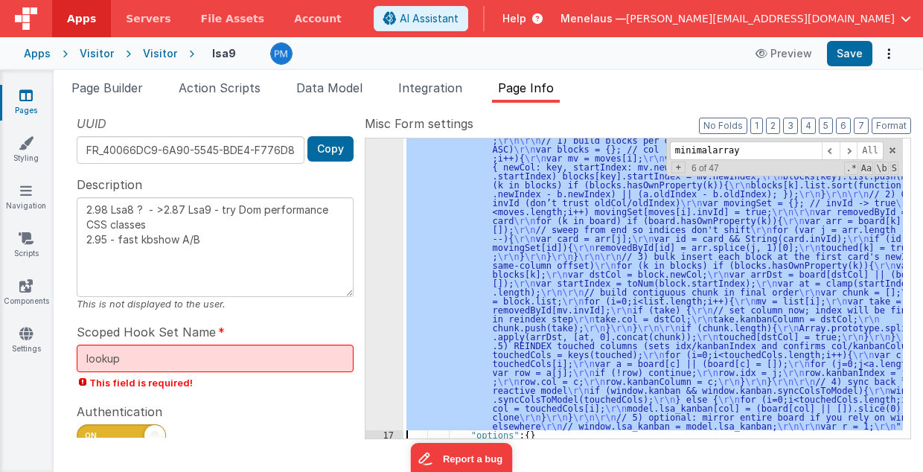
click at [380, 313] on div "16" at bounding box center [384, 215] width 38 height 429
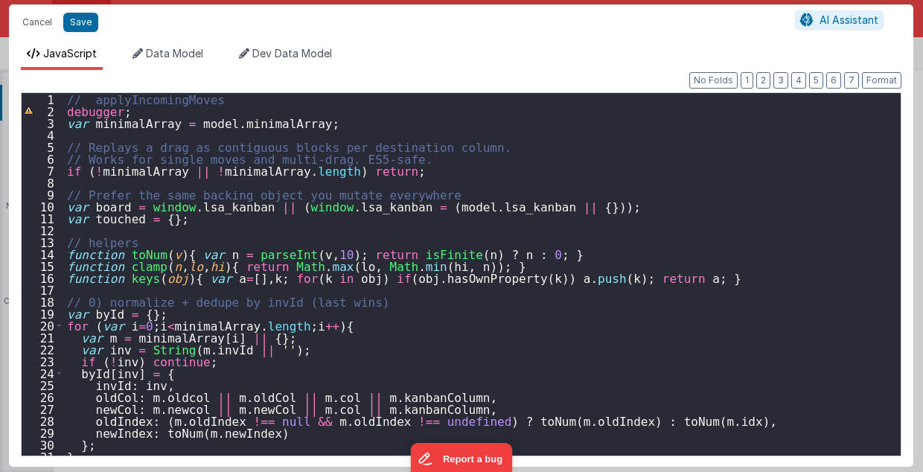
scroll to position [30, 0]
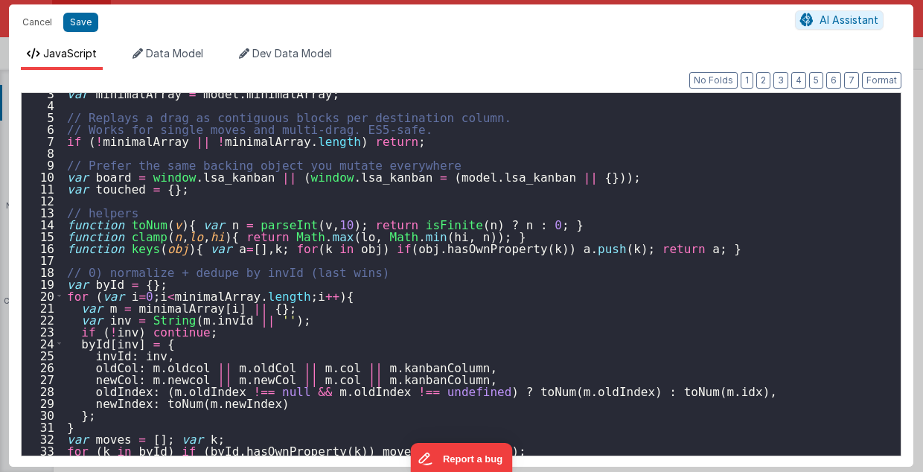
click at [610, 310] on div "var minimalArray = model . minimalArray ; // Replays a drag as contiguous block…" at bounding box center [479, 280] width 830 height 387
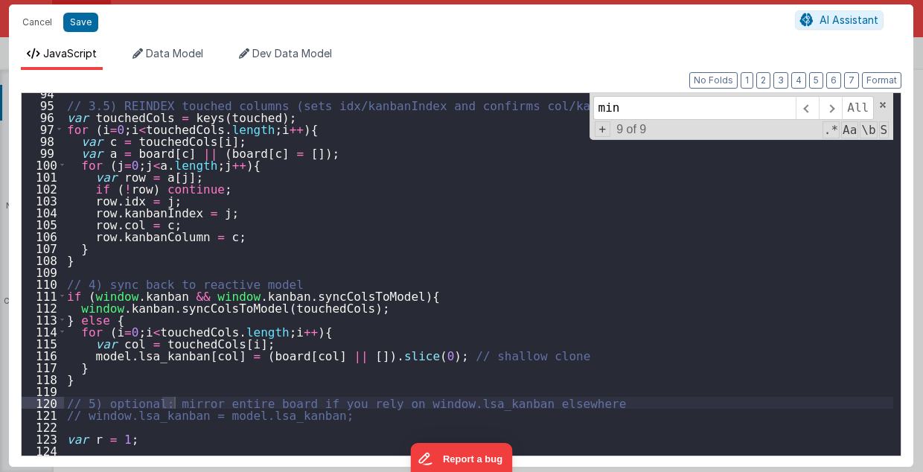
scroll to position [0, 0]
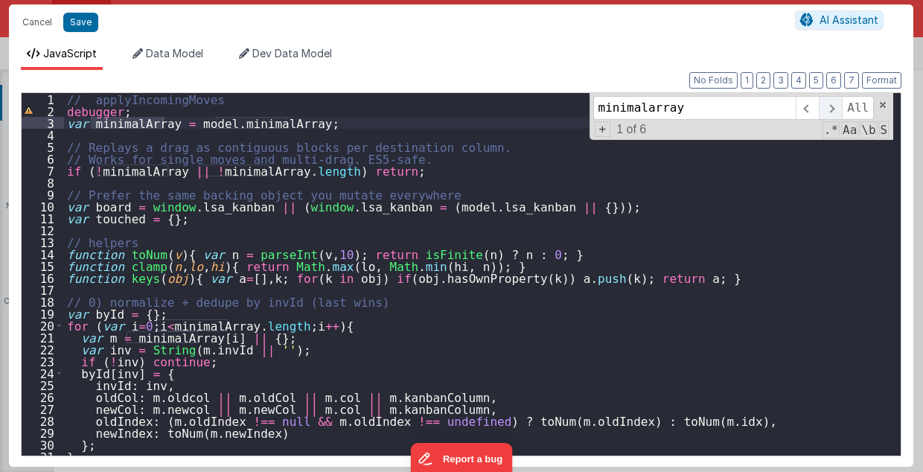
type input "minimalarray"
click at [832, 110] on span at bounding box center [830, 108] width 23 height 24
click at [839, 106] on span at bounding box center [830, 108] width 23 height 24
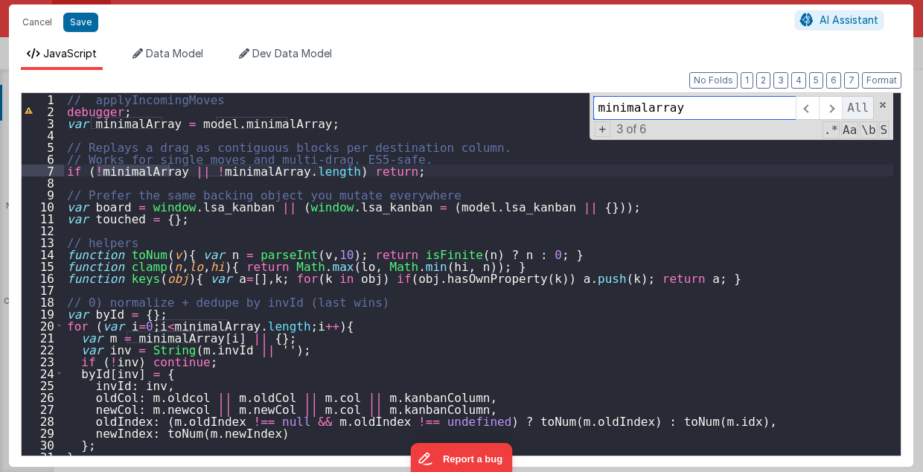
click at [846, 101] on span "All" at bounding box center [858, 108] width 32 height 24
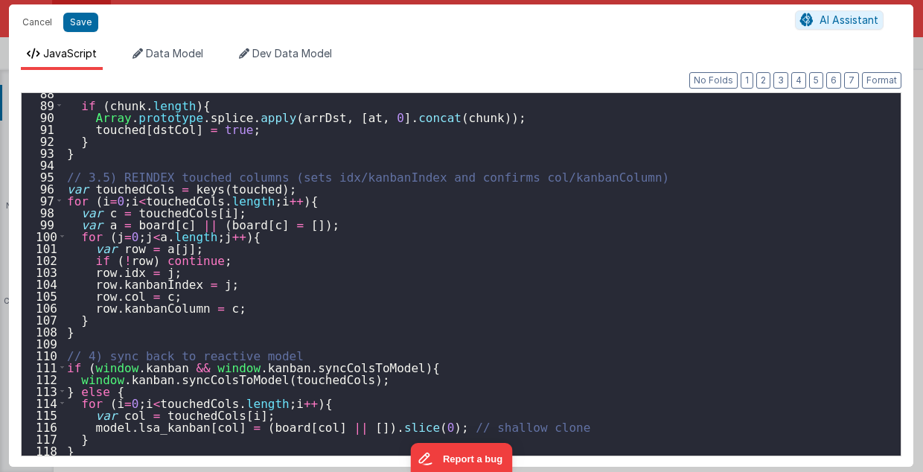
scroll to position [1114, 0]
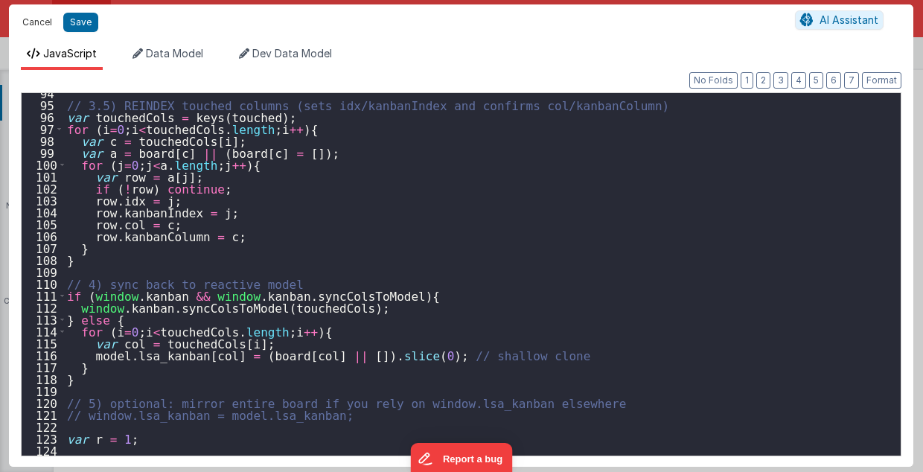
click at [29, 17] on button "Cancel" at bounding box center [37, 22] width 45 height 21
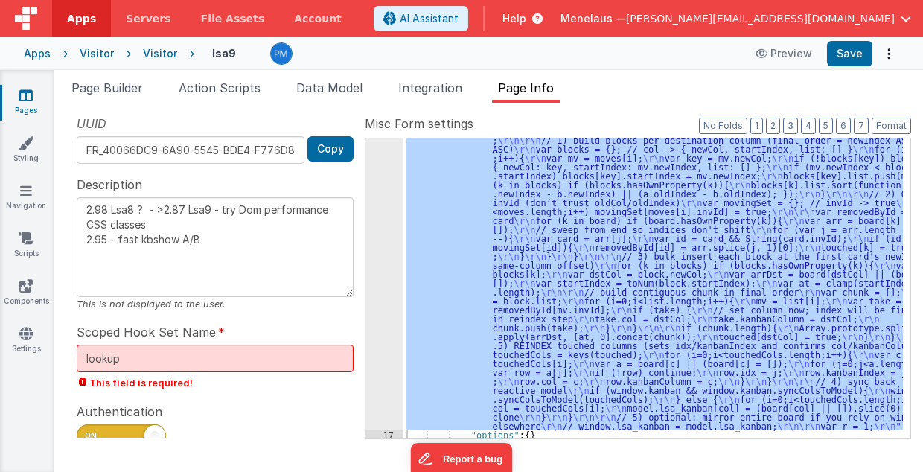
click at [657, 191] on div ""function" : "// applyIncomingMoves \r\n debugger; \r\n var minimalArray = mode…" at bounding box center [652, 288] width 499 height 300
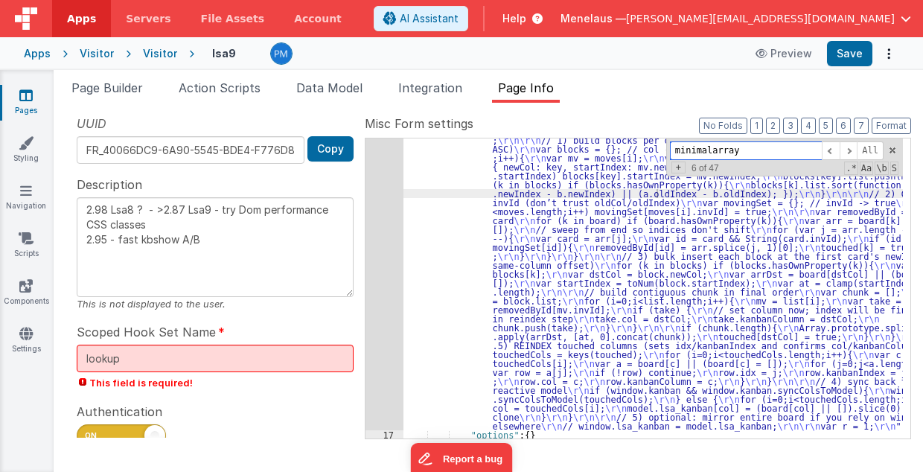
click at [758, 148] on input "minimalarray" at bounding box center [746, 150] width 152 height 19
type input "minimalarrayfm"
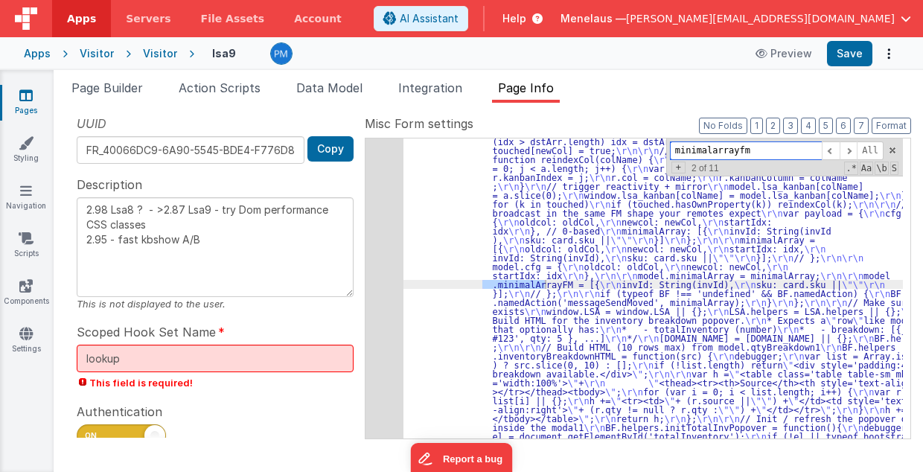
scroll to position [2306, 0]
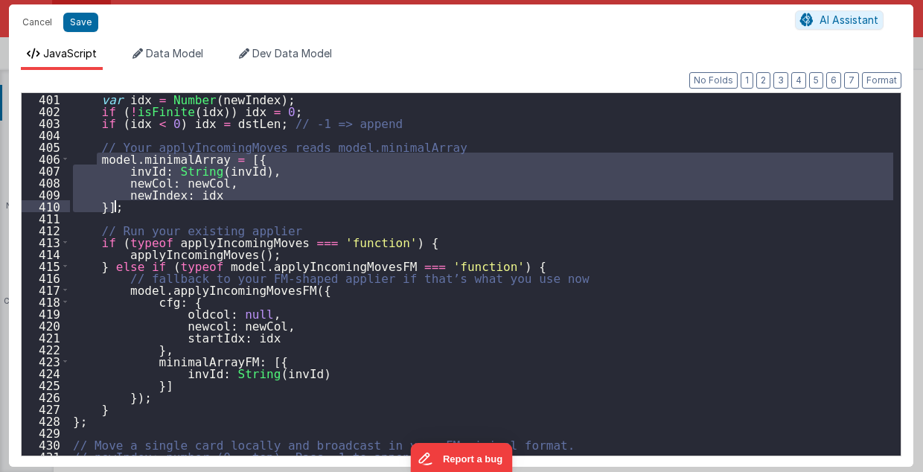
scroll to position [4734, 0]
drag, startPoint x: 94, startPoint y: 159, endPoint x: 127, endPoint y: 204, distance: 55.4
click at [127, 204] on div "var idx = Number ( newIndex ) ; if ( ! isFinite ( idx )) idx = 0 ; if ( idx < 0…" at bounding box center [482, 286] width 824 height 387
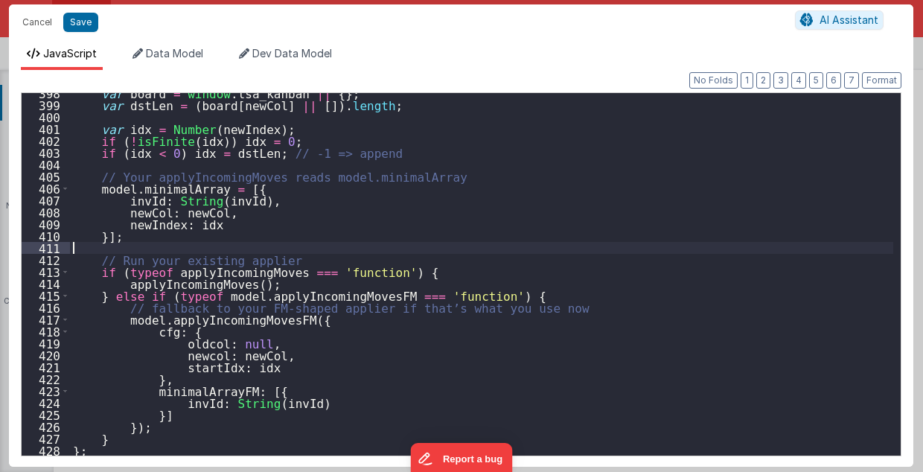
click at [219, 243] on div "var board = window . lsa_kanban || { } ; var dstLen = ( board [ newCol ] || [ ]…" at bounding box center [482, 280] width 824 height 387
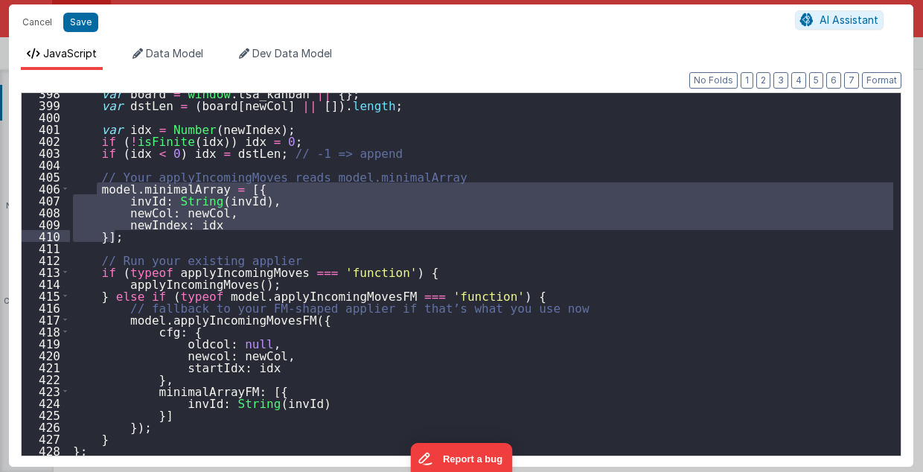
drag, startPoint x: 97, startPoint y: 188, endPoint x: 125, endPoint y: 234, distance: 54.1
click at [125, 234] on div "var board = window . lsa_kanban || { } ; var dstLen = ( board [ newCol ] || [ ]…" at bounding box center [482, 280] width 824 height 387
click at [30, 26] on button "Cancel" at bounding box center [37, 22] width 45 height 21
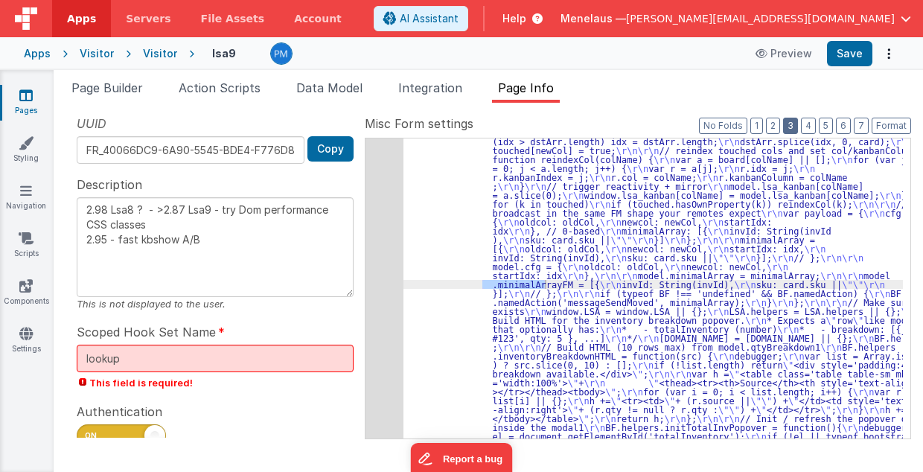
click at [794, 125] on button "3" at bounding box center [790, 126] width 15 height 16
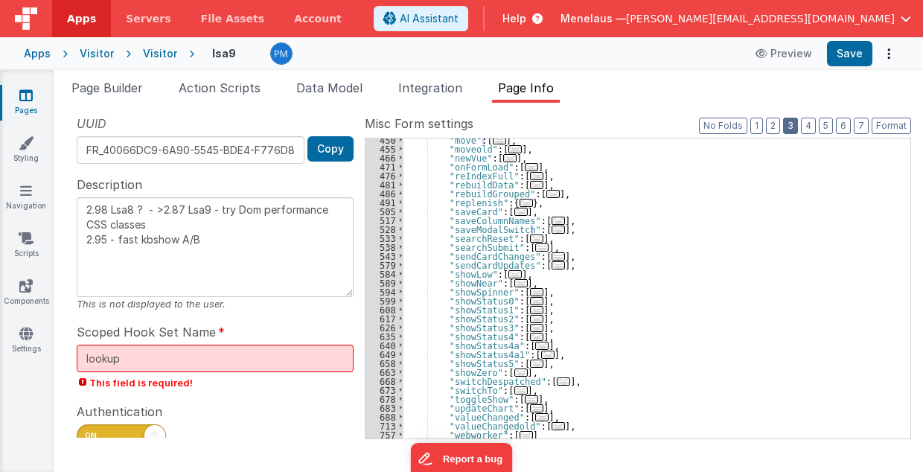
scroll to position [450, 0]
click at [552, 226] on span "..." at bounding box center [558, 230] width 13 height 8
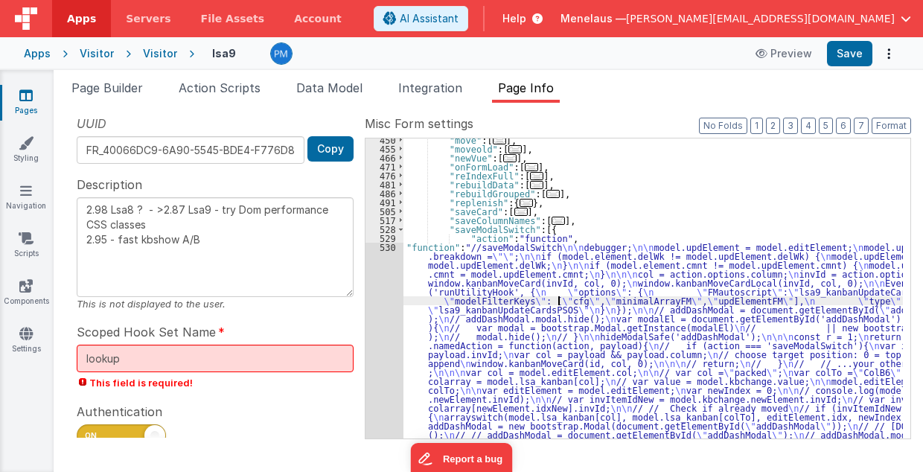
click at [560, 296] on div ""move" : [ ... ] , "moveold" : [ ... ] , "newVue" : [ ... ] , "onFormLoad" : [ …" at bounding box center [653, 468] width 500 height 667
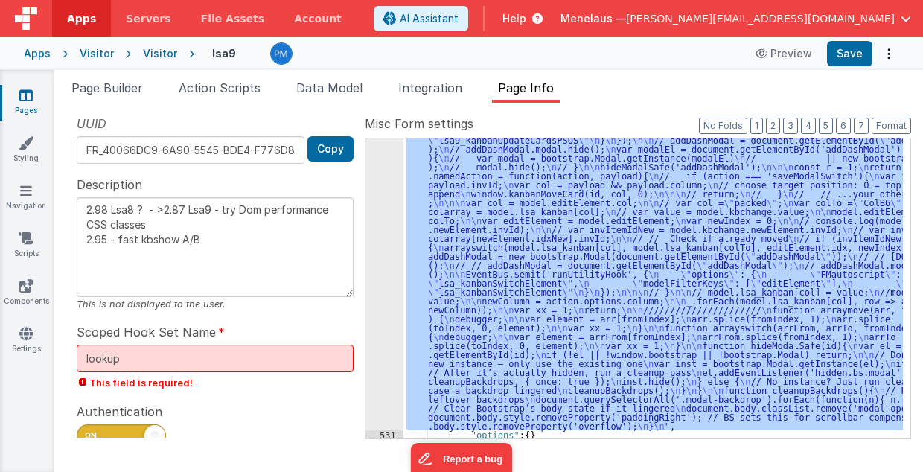
click at [379, 306] on div "530" at bounding box center [384, 251] width 38 height 357
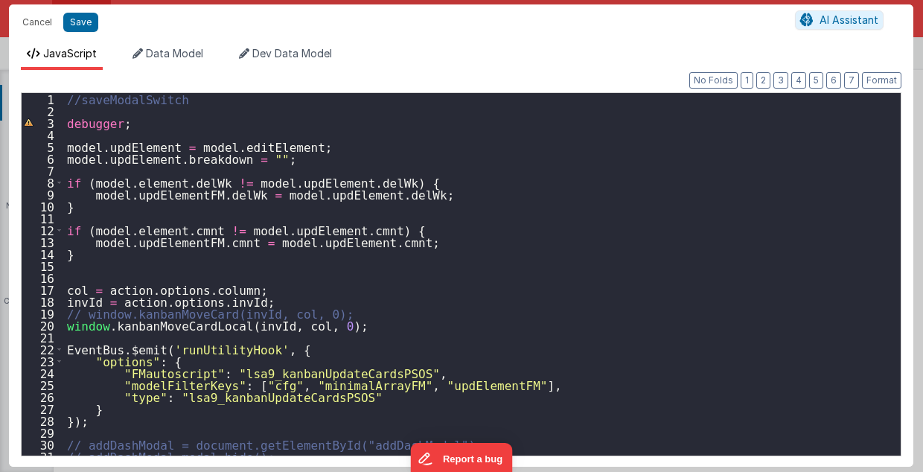
click at [253, 170] on div "//saveModalSwitch debugger ; model . updElement = model . editElement ; model .…" at bounding box center [479, 286] width 830 height 387
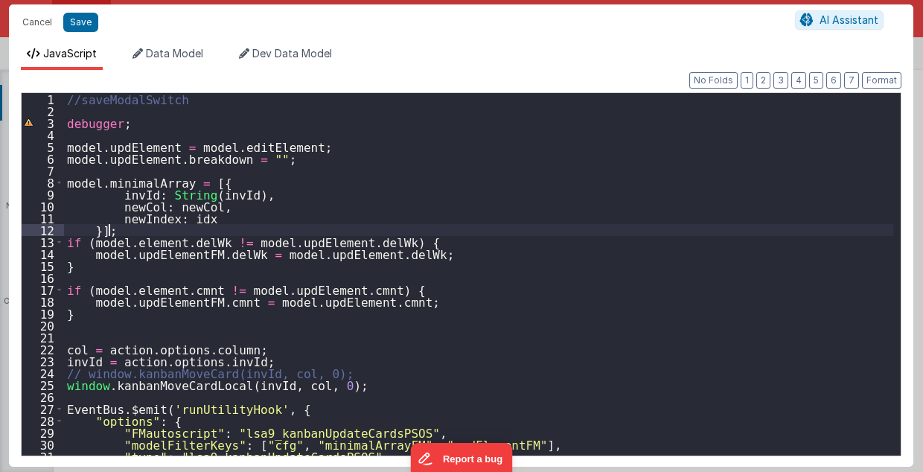
click at [161, 254] on div "//saveModalSwitch debugger ; model . updElement = model . editElement ; model .…" at bounding box center [479, 286] width 830 height 387
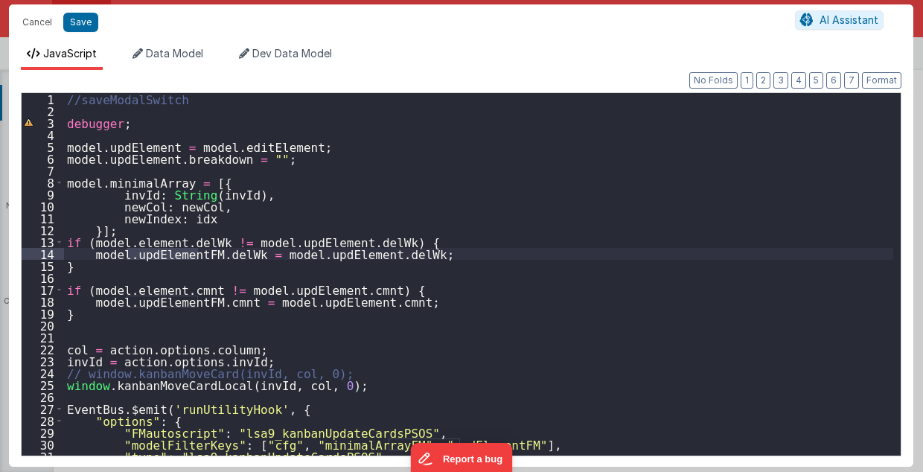
click at [143, 184] on div "//saveModalSwitch debugger ; model . updElement = model . editElement ; model .…" at bounding box center [479, 286] width 830 height 387
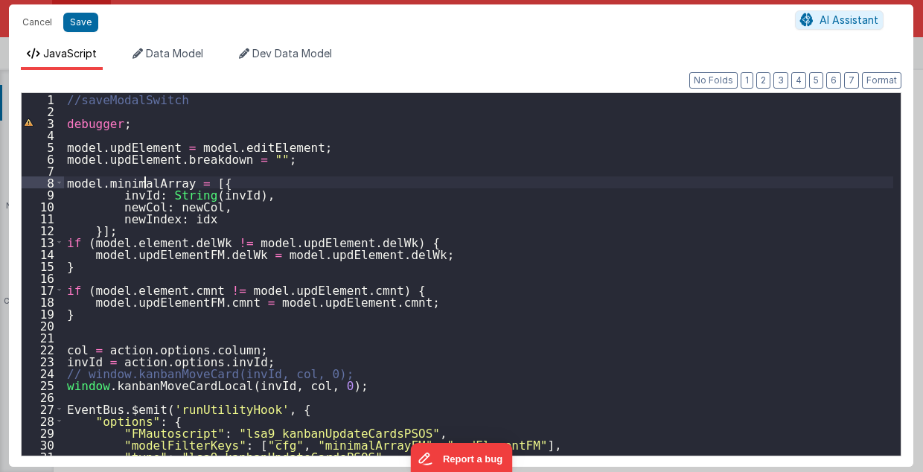
click at [143, 184] on div "//saveModalSwitch debugger ; model . updElement = model . editElement ; model .…" at bounding box center [479, 286] width 830 height 387
click at [130, 193] on div "//saveModalSwitch debugger ; model . updElement = model . editElement ; model .…" at bounding box center [479, 286] width 830 height 387
drag, startPoint x: 229, startPoint y: 240, endPoint x: 358, endPoint y: 241, distance: 128.8
click at [358, 241] on div "//saveModalSwitch debugger ; model . updElement = model . editElement ; model .…" at bounding box center [479, 286] width 830 height 387
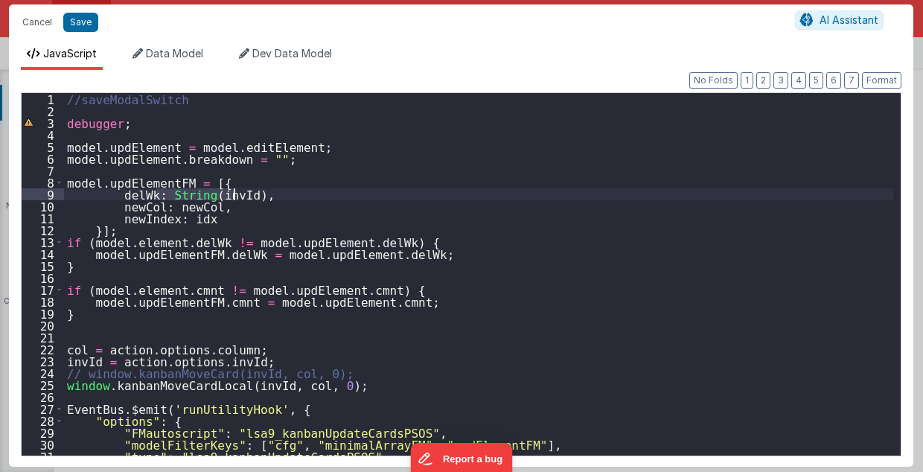
drag, startPoint x: 158, startPoint y: 193, endPoint x: 232, endPoint y: 193, distance: 74.4
click at [232, 193] on div "//saveModalSwitch debugger ; model . updElement = model . editElement ; model .…" at bounding box center [479, 286] width 830 height 387
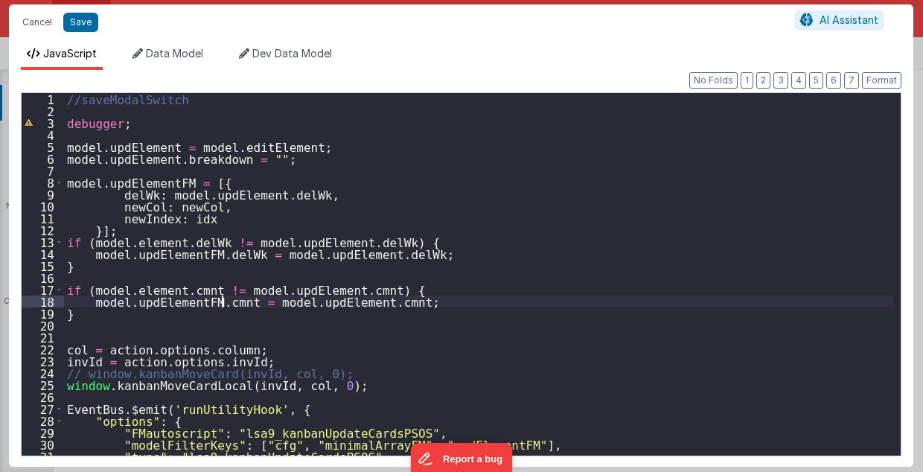
click at [220, 301] on div "//saveModalSwitch debugger ; model . updElement = model . editElement ; model .…" at bounding box center [479, 286] width 830 height 387
click at [134, 209] on div "//saveModalSwitch debugger ; model . updElement = model . editElement ; model .…" at bounding box center [479, 286] width 830 height 387
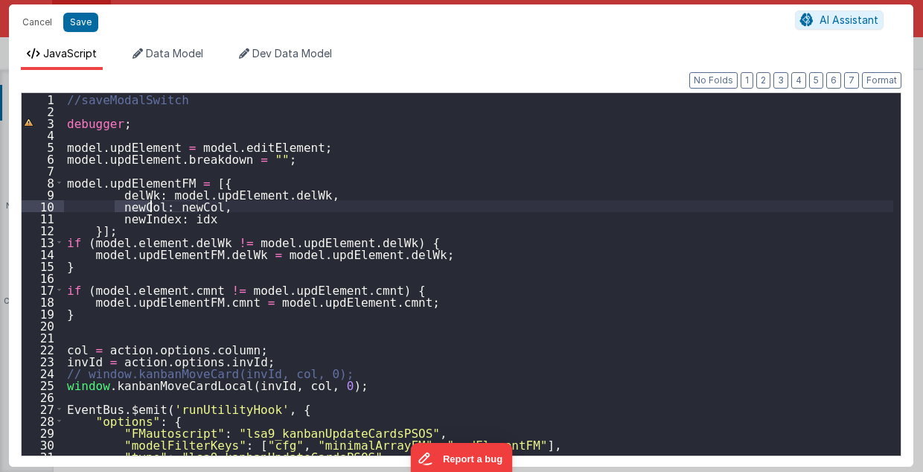
click at [134, 209] on div "//saveModalSwitch debugger ; model . updElement = model . editElement ; model .…" at bounding box center [479, 286] width 830 height 387
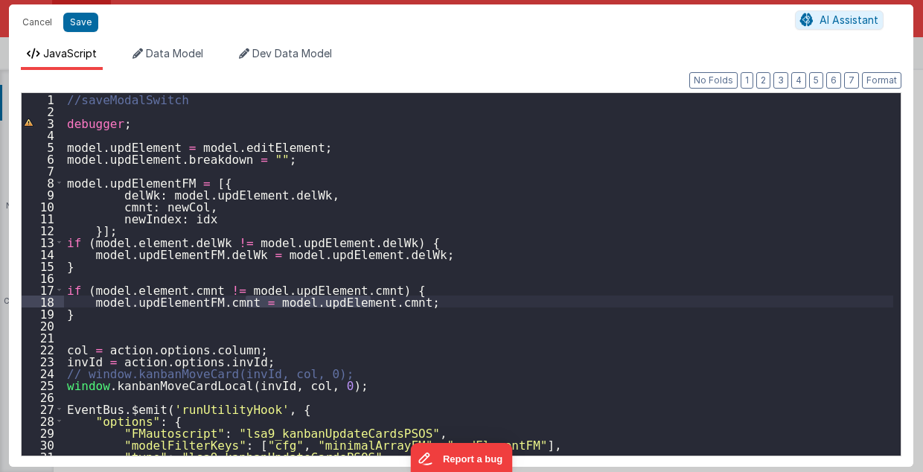
drag, startPoint x: 246, startPoint y: 301, endPoint x: 369, endPoint y: 304, distance: 123.6
click at [369, 304] on div "//saveModalSwitch debugger ; model . updElement = model . editElement ; model .…" at bounding box center [479, 286] width 830 height 387
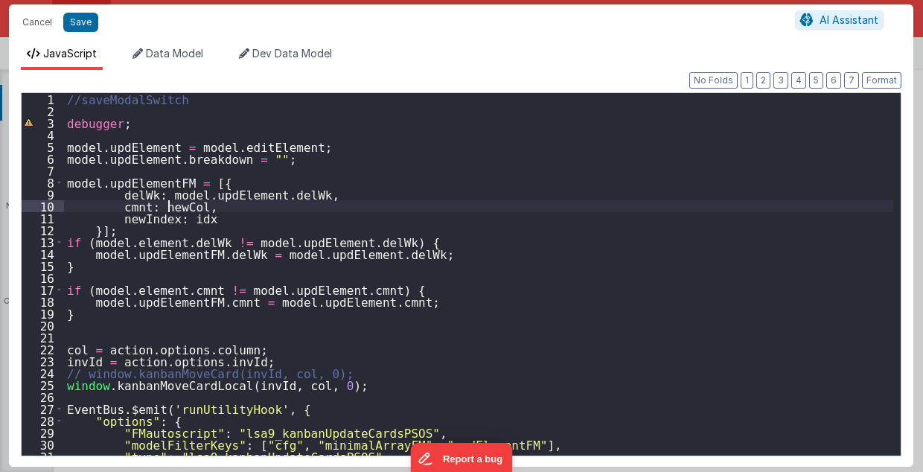
click at [168, 205] on div "//saveModalSwitch debugger ; model . updElement = model . editElement ; model .…" at bounding box center [479, 286] width 830 height 387
drag, startPoint x: 113, startPoint y: 219, endPoint x: 197, endPoint y: 220, distance: 84.1
click at [197, 220] on div "//saveModalSwitch debugger ; model . updElement = model . editElement ; model .…" at bounding box center [479, 286] width 830 height 387
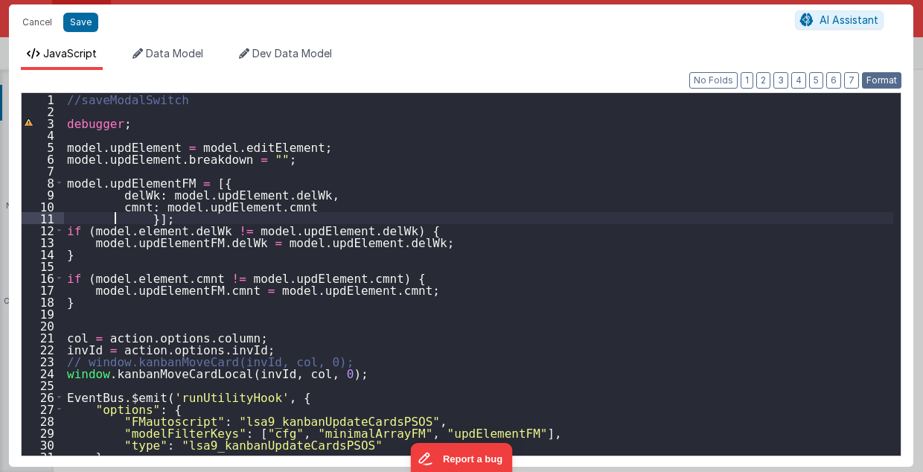
click at [872, 80] on button "Format" at bounding box center [881, 80] width 39 height 16
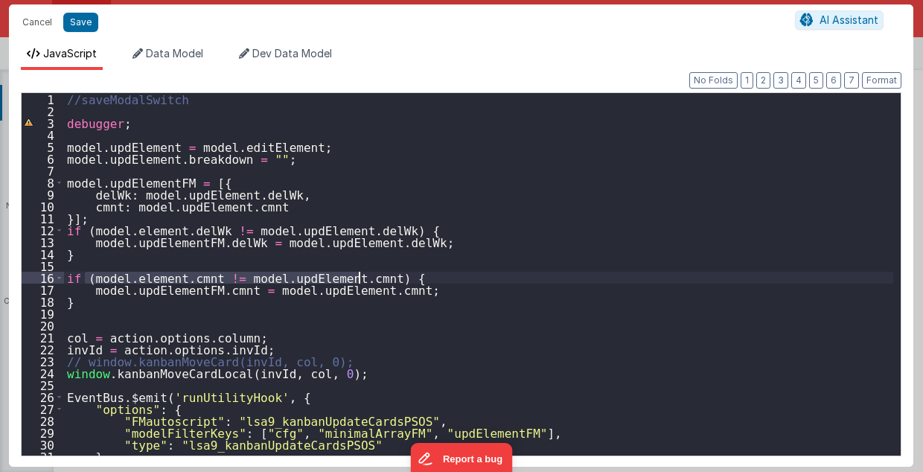
drag, startPoint x: 85, startPoint y: 276, endPoint x: 356, endPoint y: 277, distance: 271.0
click at [356, 277] on div "//saveModalSwitch debugger ; model . updElement = model . editElement ; model .…" at bounding box center [479, 286] width 830 height 387
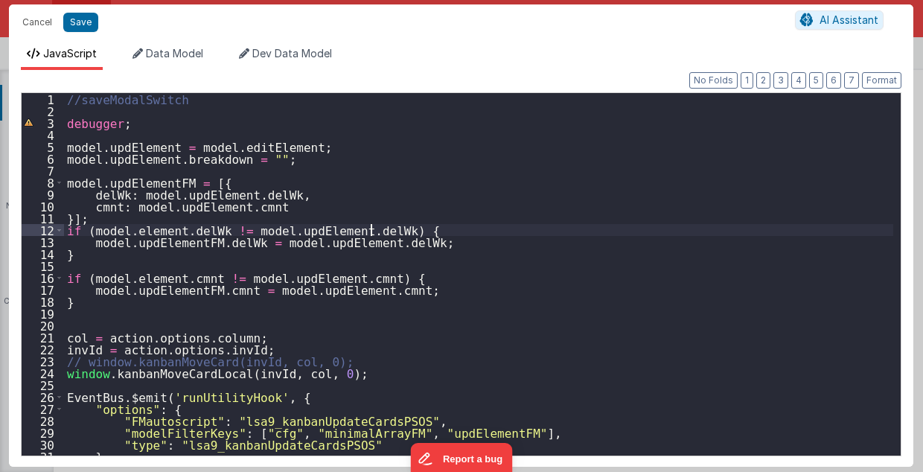
click at [368, 229] on div "//saveModalSwitch debugger ; model . updElement = model . editElement ; model .…" at bounding box center [479, 286] width 830 height 387
paste textarea
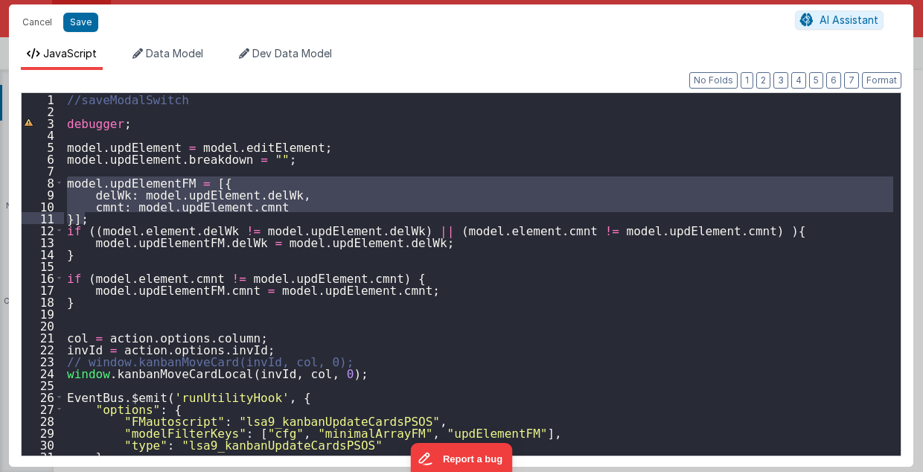
drag, startPoint x: 66, startPoint y: 179, endPoint x: 84, endPoint y: 218, distance: 43.3
click at [84, 218] on div "//saveModalSwitch debugger ; model . updElement = model . editElement ; model .…" at bounding box center [479, 286] width 830 height 387
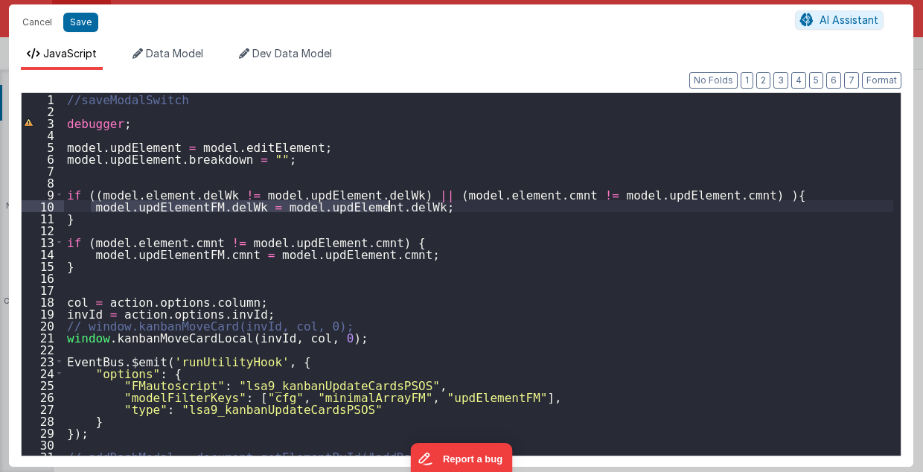
drag, startPoint x: 92, startPoint y: 204, endPoint x: 395, endPoint y: 208, distance: 303.7
click at [395, 208] on div "//saveModalSwitch debugger ; model . updElement = model . editElement ; model .…" at bounding box center [479, 286] width 830 height 387
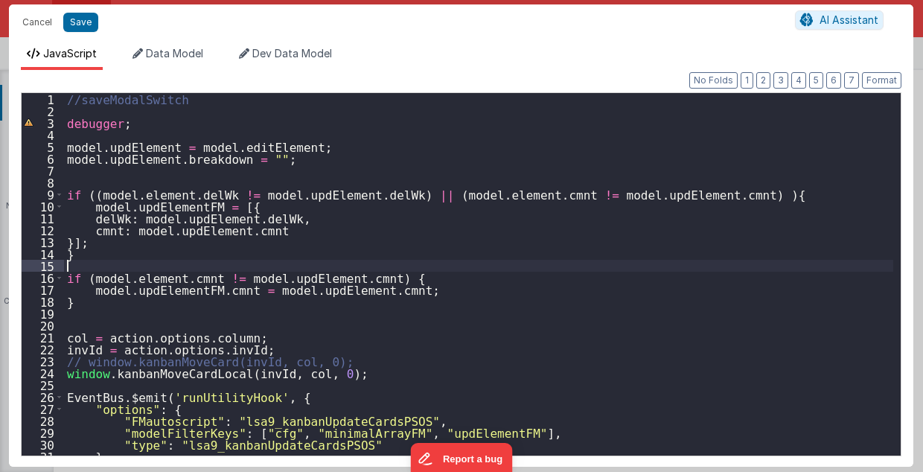
drag, startPoint x: 66, startPoint y: 268, endPoint x: 103, endPoint y: 299, distance: 48.6
click at [103, 299] on div "//saveModalSwitch debugger ; model . updElement = model . editElement ; model .…" at bounding box center [479, 286] width 830 height 387
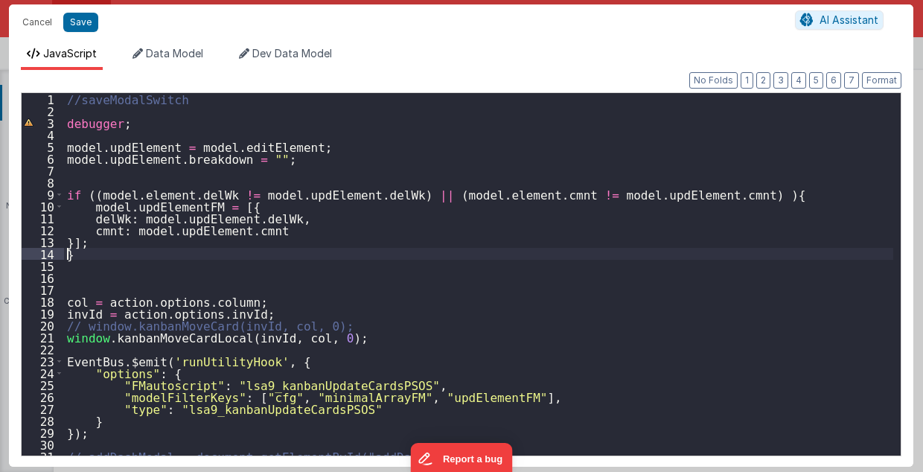
drag, startPoint x: 64, startPoint y: 255, endPoint x: 116, endPoint y: 256, distance: 52.1
click at [116, 256] on div "//saveModalSwitch debugger ; model . updElement = model . editElement ; model .…" at bounding box center [479, 286] width 830 height 387
click at [680, 194] on div "//saveModalSwitch debugger ; model . updElement = model . editElement ; model .…" at bounding box center [479, 286] width 830 height 387
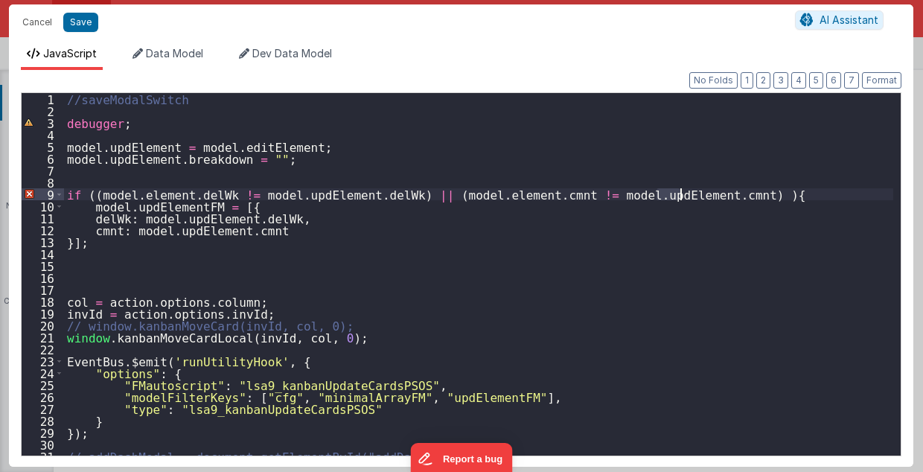
click at [680, 194] on div "//saveModalSwitch debugger ; model . updElement = model . editElement ; model .…" at bounding box center [479, 286] width 830 height 387
click at [103, 240] on div "//saveModalSwitch debugger ; model . updElement = model . editElement ; model .…" at bounding box center [479, 286] width 830 height 387
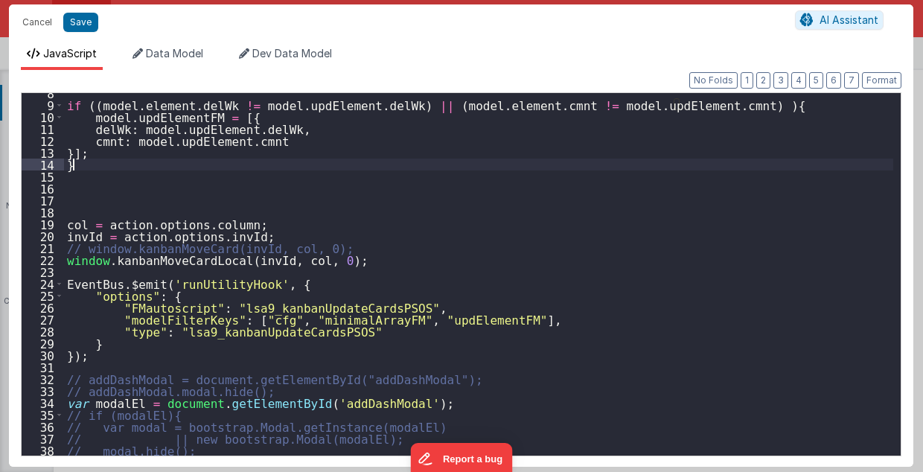
scroll to position [89, 0]
click at [88, 104] on div "if (( model . element . delWk != model . updElement . delWk ) || ( model . elem…" at bounding box center [479, 280] width 830 height 387
click at [678, 104] on div "if (( model . element . delWk != model . updElement . delWk ) || ( model . elem…" at bounding box center [479, 280] width 830 height 387
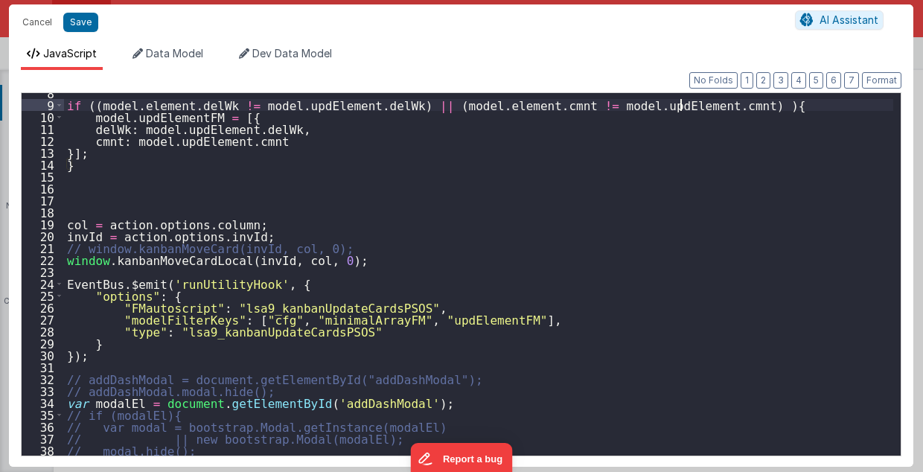
click at [678, 104] on div "if (( model . element . delWk != model . updElement . delWk ) || ( model . elem…" at bounding box center [479, 280] width 830 height 387
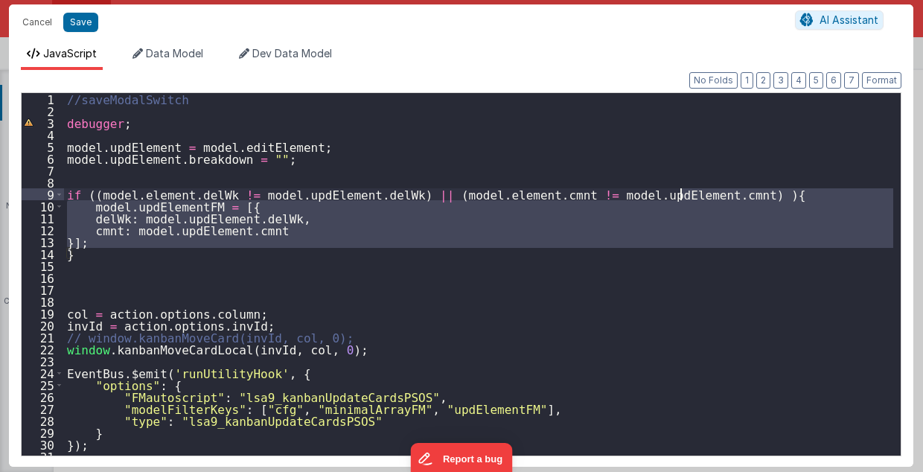
scroll to position [0, 0]
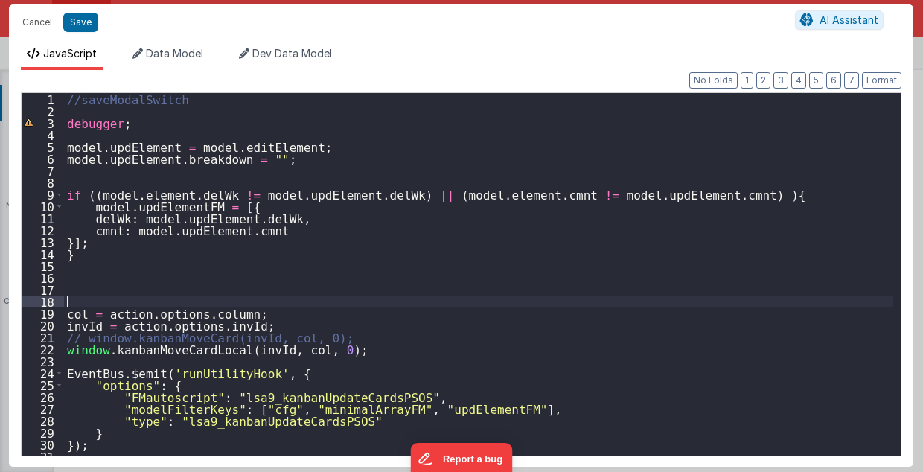
click at [451, 296] on div "//saveModalSwitch debugger ; model . updElement = model . editElement ; model .…" at bounding box center [479, 286] width 830 height 387
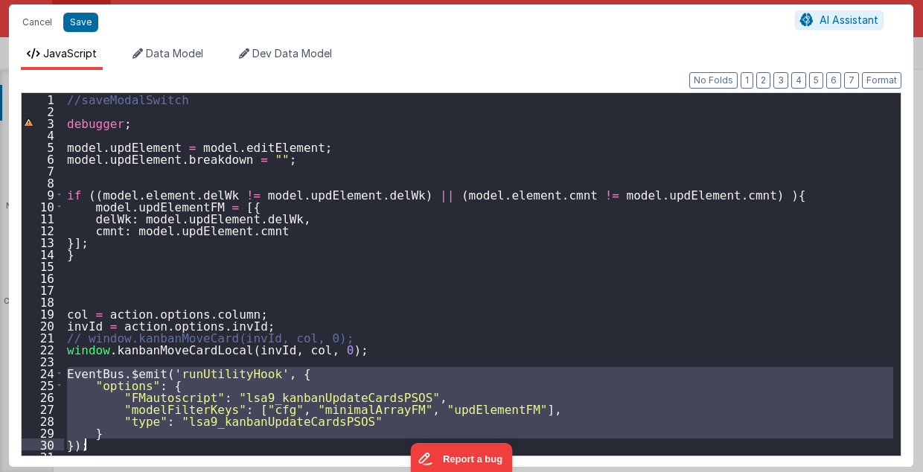
drag, startPoint x: 66, startPoint y: 372, endPoint x: 86, endPoint y: 442, distance: 72.6
click at [86, 442] on div "//saveModalSwitch debugger ; model . updElement = model . editElement ; model .…" at bounding box center [479, 286] width 830 height 387
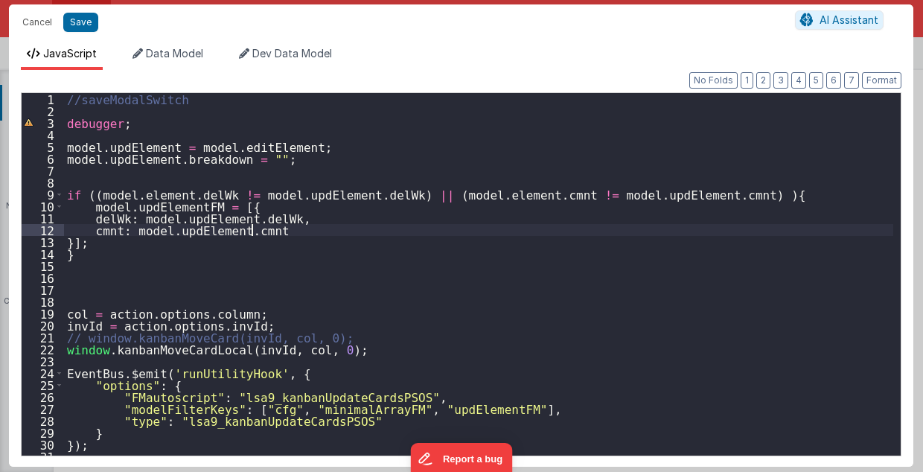
click at [283, 229] on div "//saveModalSwitch debugger ; model . updElement = model . editElement ; model .…" at bounding box center [479, 286] width 830 height 387
click at [151, 241] on div "//saveModalSwitch debugger ; model . updElement = model . editElement ; model .…" at bounding box center [479, 286] width 830 height 387
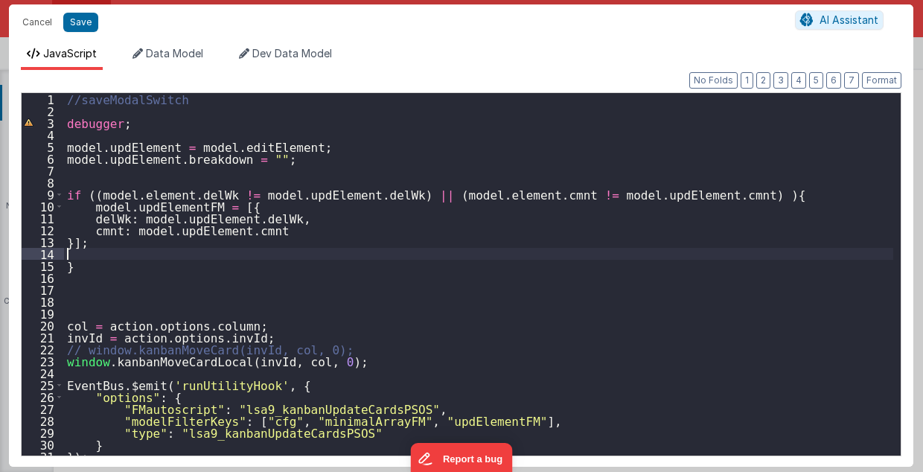
paste textarea
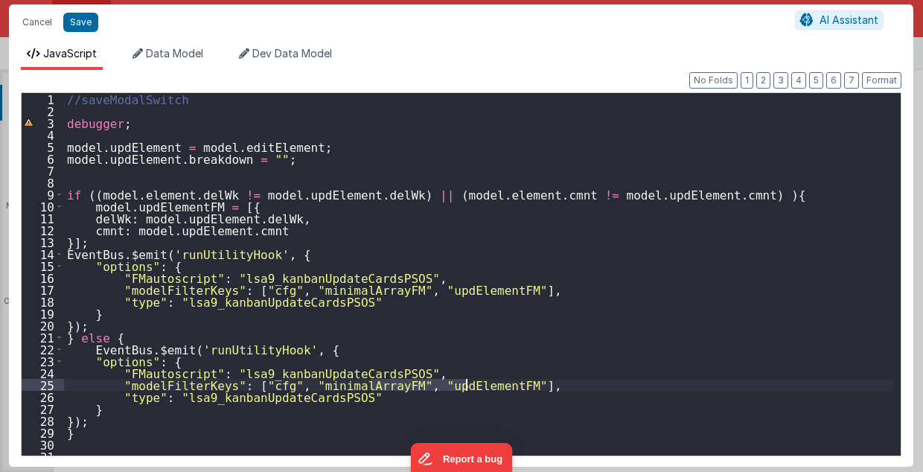
drag, startPoint x: 372, startPoint y: 384, endPoint x: 464, endPoint y: 387, distance: 91.6
click at [464, 387] on div "//saveModalSwitch debugger ; model . updElement = model . editElement ; model .…" at bounding box center [479, 286] width 830 height 387
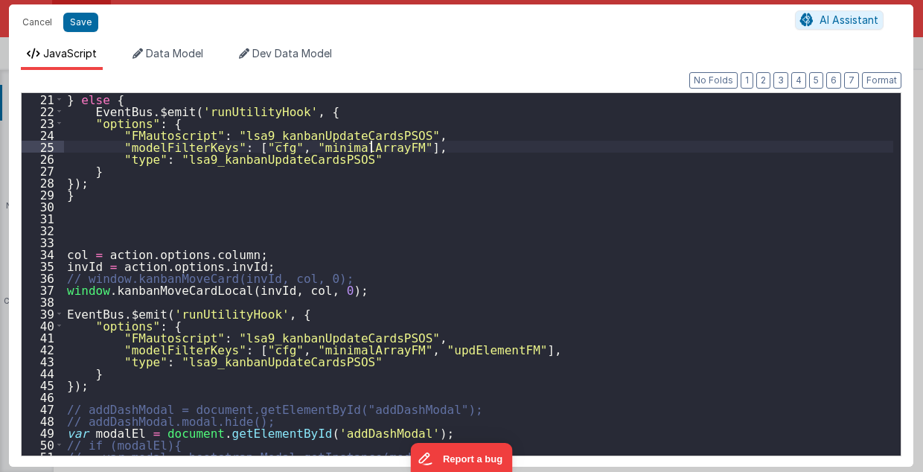
scroll to position [238, 0]
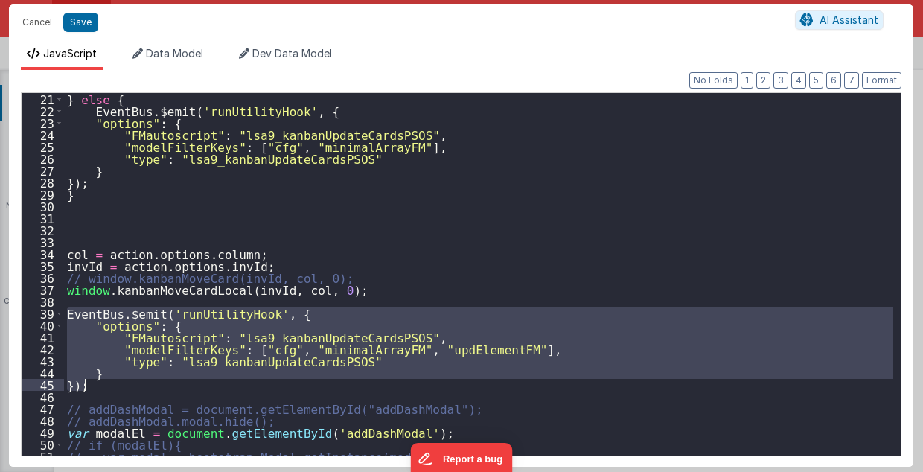
drag, startPoint x: 66, startPoint y: 311, endPoint x: 110, endPoint y: 385, distance: 86.2
click at [110, 385] on div "} else { EventBus . $emit ( 'runUtilityHook' , { "options" : { "FMautoscript" :…" at bounding box center [479, 286] width 830 height 387
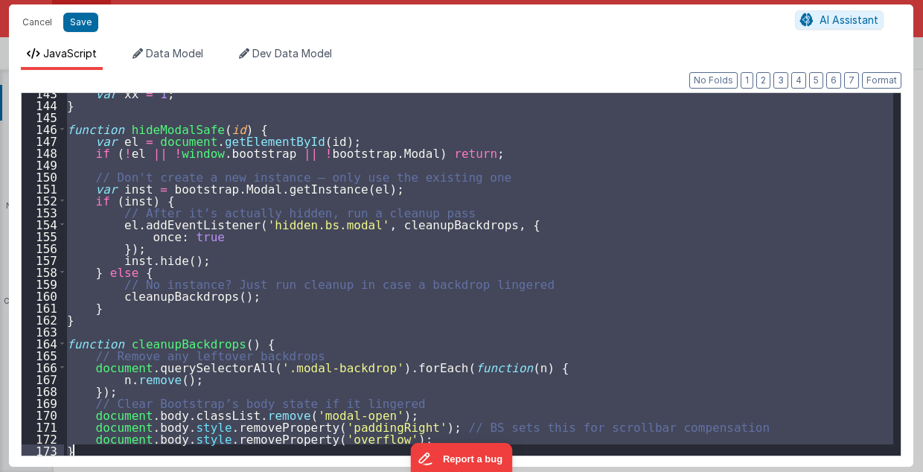
scroll to position [1697, 0]
drag, startPoint x: 67, startPoint y: 391, endPoint x: 127, endPoint y: 498, distance: 122.6
click at [127, 471] on html "Cancel Save AI Assistant JavaScript Data Model Dev Data Model Format 7 6 5 4 3 …" at bounding box center [461, 236] width 923 height 472
click at [642, 284] on div "var xx = 1 ; } function hideModalSafe ( id ) { var el = document . getElementBy…" at bounding box center [478, 274] width 829 height 363
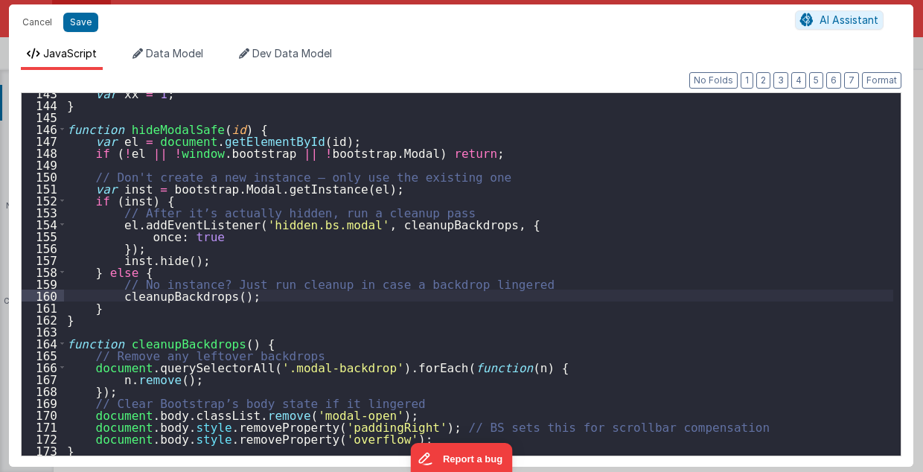
click at [113, 295] on div "var xx = 1 ; } function hideModalSafe ( id ) { var el = document . getElementBy…" at bounding box center [479, 280] width 830 height 387
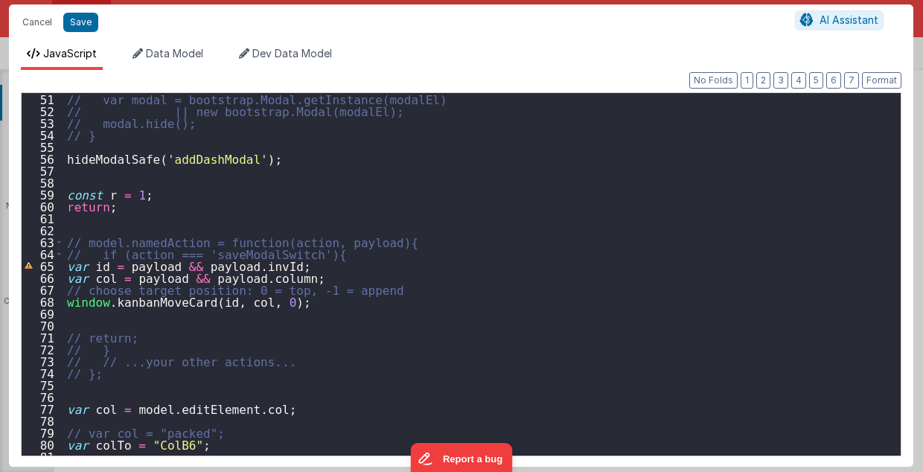
scroll to position [596, 0]
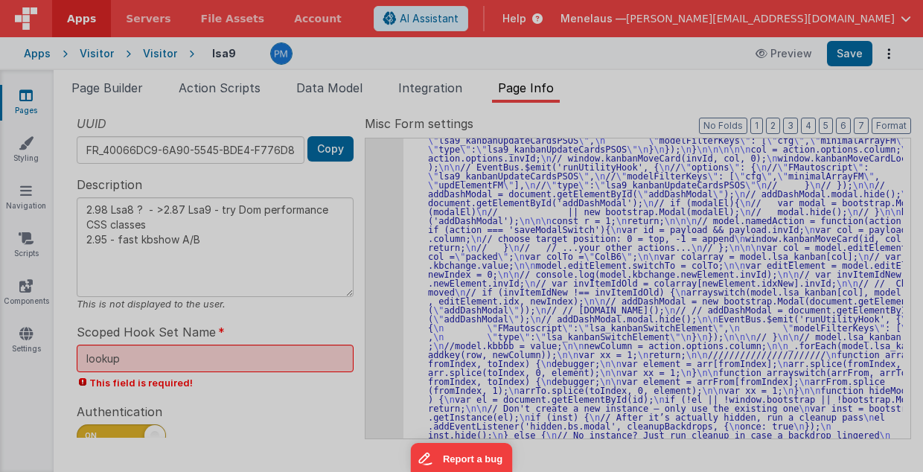
type textarea "2.98 Lsa8 ? - >2.87 Lsa9 - try Dom performance CSS classes 2.95 - fast kbshow A…"
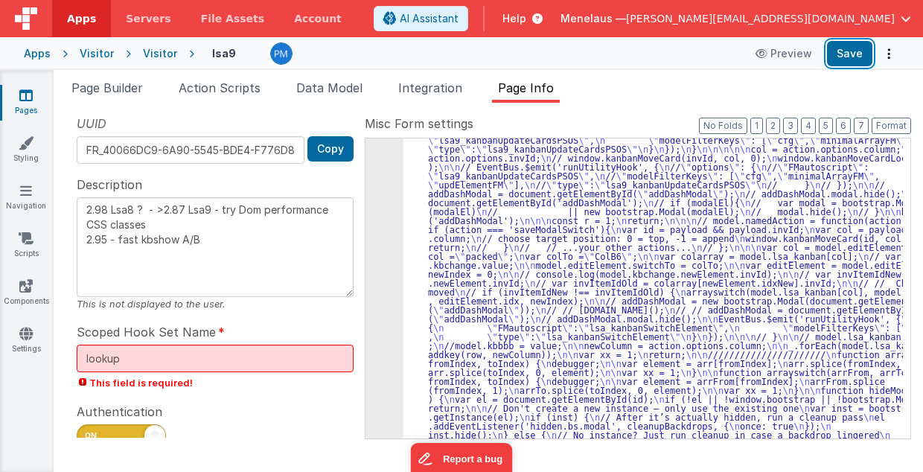
drag, startPoint x: 853, startPoint y: 50, endPoint x: 911, endPoint y: 42, distance: 58.6
click at [853, 50] on button "Save" at bounding box center [849, 53] width 45 height 25
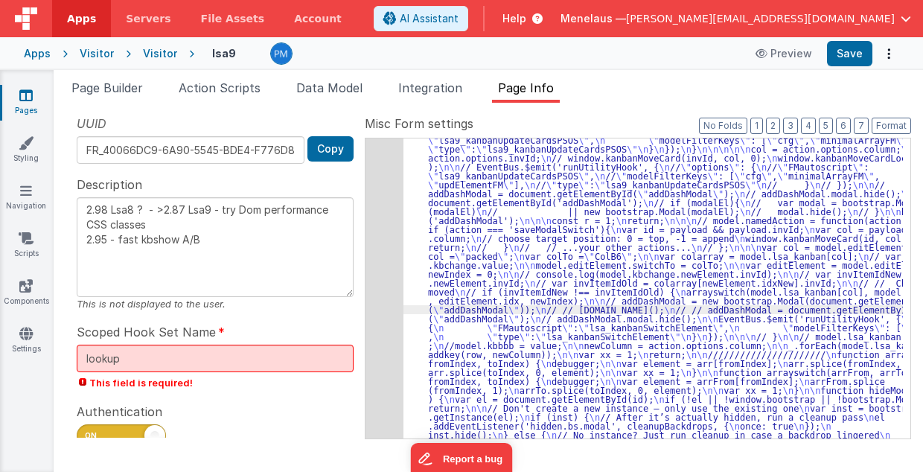
click at [387, 287] on div "530" at bounding box center [384, 278] width 38 height 411
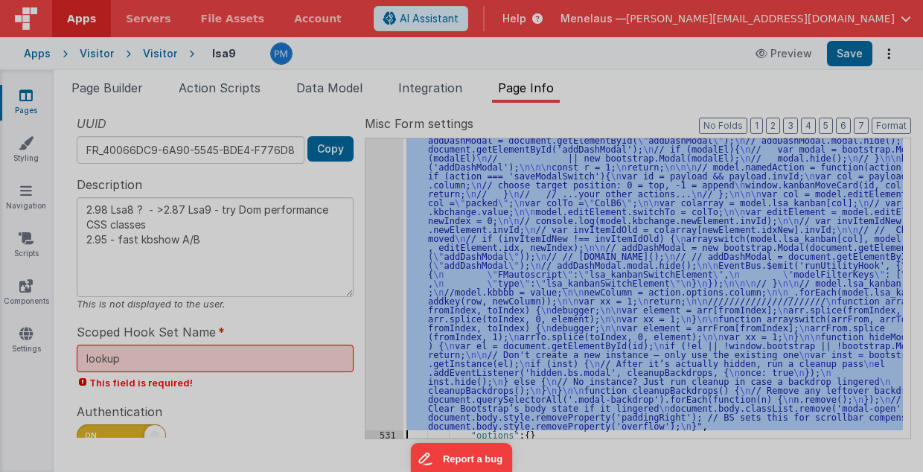
scroll to position [673, 0]
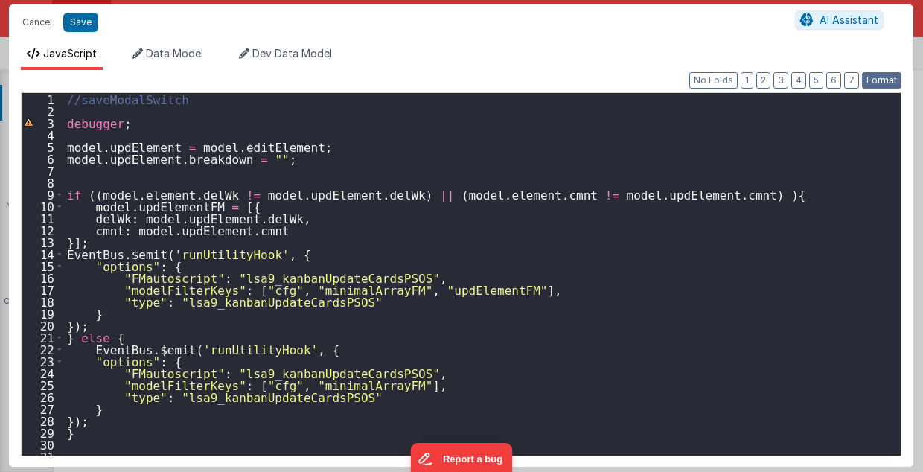
click at [877, 74] on button "Format" at bounding box center [881, 80] width 39 height 16
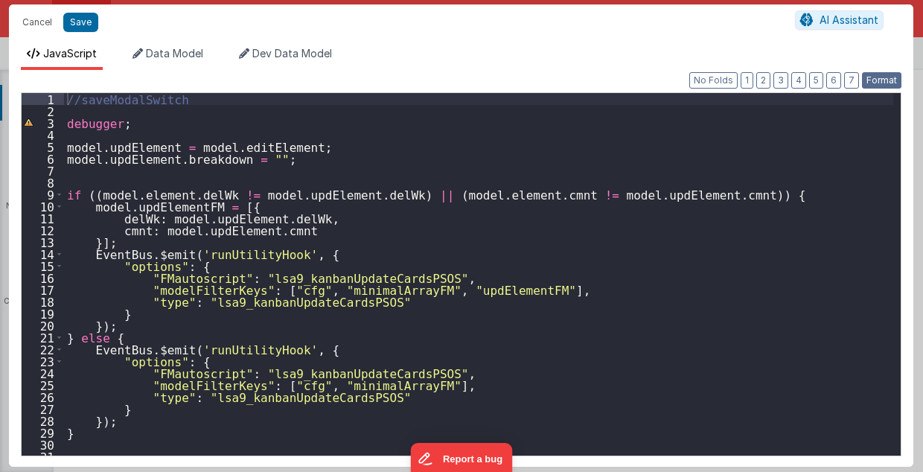
scroll to position [149, 0]
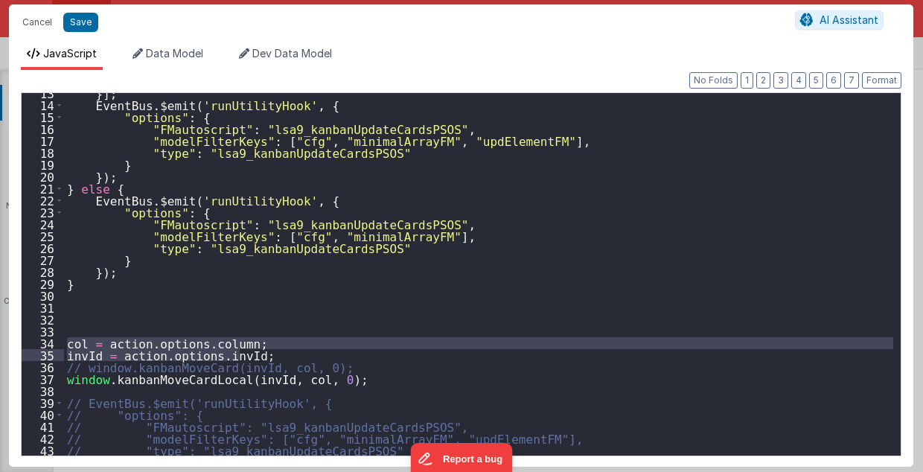
drag, startPoint x: 66, startPoint y: 344, endPoint x: 275, endPoint y: 356, distance: 209.5
click at [275, 356] on div "}] ; EventBus . $emit ( 'runUtilityHook' , { "options" : { "FMautoscript" : "ls…" at bounding box center [479, 280] width 830 height 387
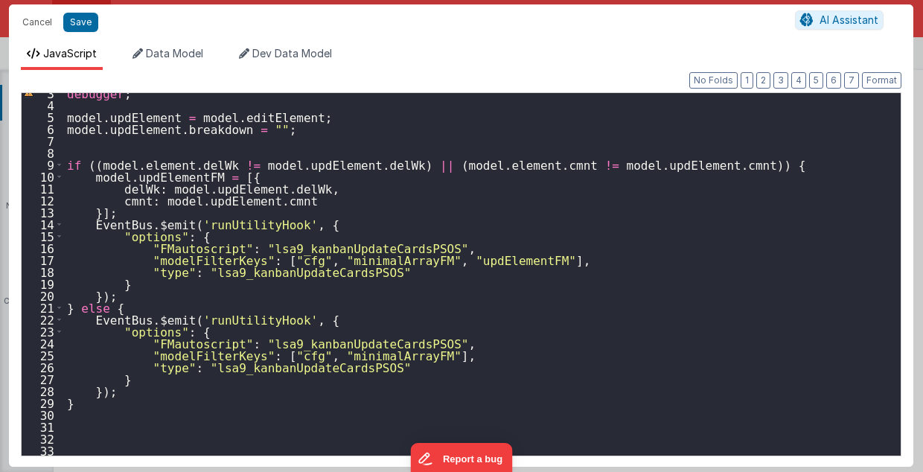
scroll to position [0, 0]
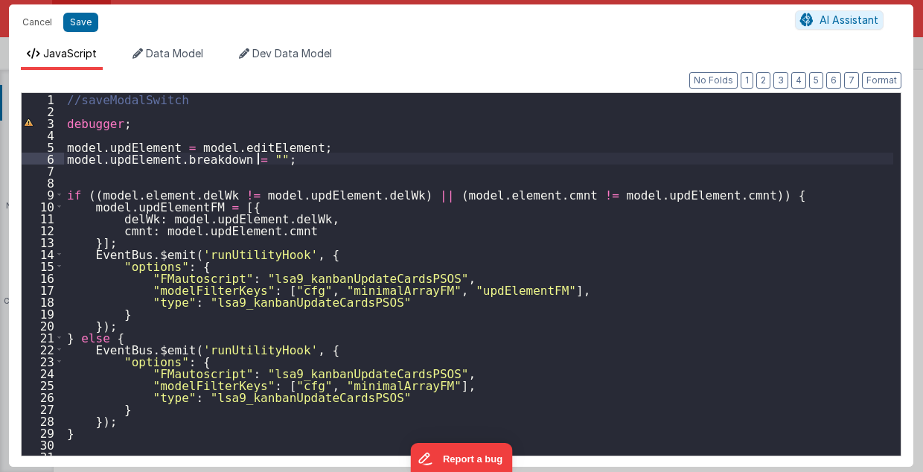
click at [293, 161] on div "//saveModalSwitch debugger ; model . updElement = model . editElement ; model .…" at bounding box center [479, 286] width 830 height 387
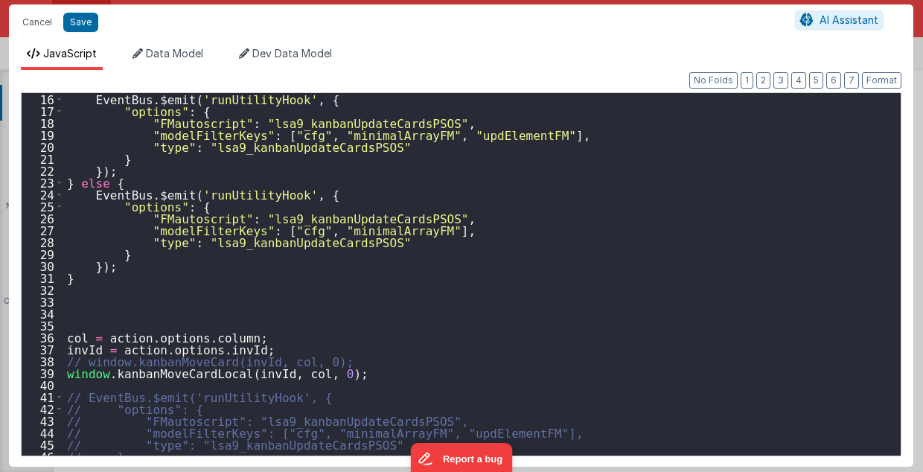
scroll to position [179, 0]
drag, startPoint x: 66, startPoint y: 372, endPoint x: 325, endPoint y: 374, distance: 259.8
click at [325, 374] on div "EventBus . $emit ( 'runUtilityHook' , { "options" : { "FMautoscript" : "lsa9_ka…" at bounding box center [479, 286] width 830 height 387
click at [155, 182] on div "EventBus . $emit ( 'runUtilityHook' , { "options" : { "FMautoscript" : "lsa9_ka…" at bounding box center [479, 286] width 830 height 387
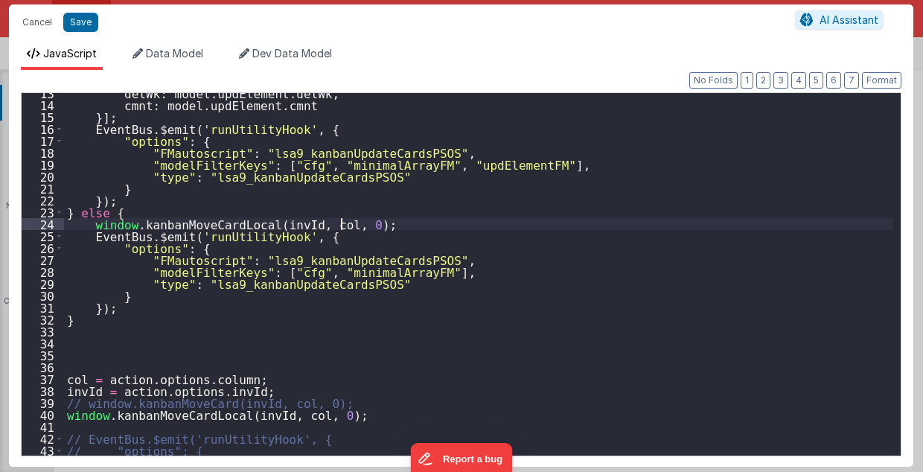
scroll to position [149, 0]
click at [191, 115] on div "delWk : model . updElement . delWk , cmnt : model . updElement . cmnt }] ; Even…" at bounding box center [479, 280] width 830 height 387
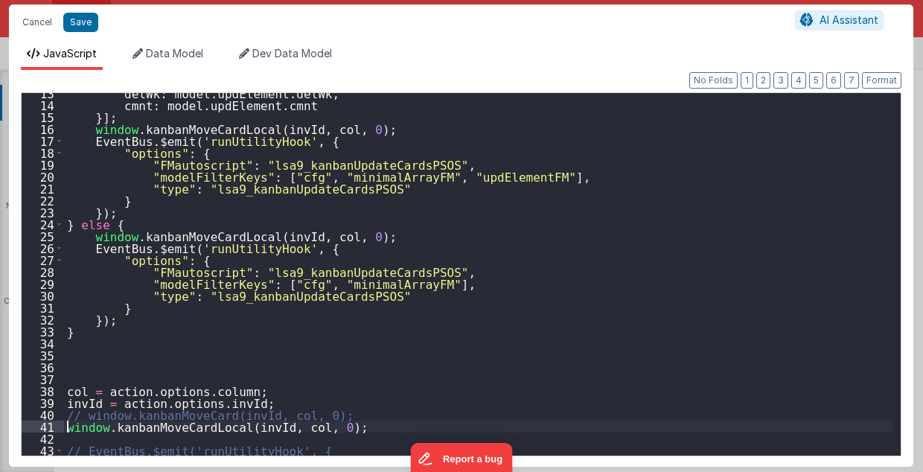
click at [66, 426] on div "delWk : model . updElement . delWk , cmnt : model . updElement . cmnt }] ; wind…" at bounding box center [479, 280] width 830 height 387
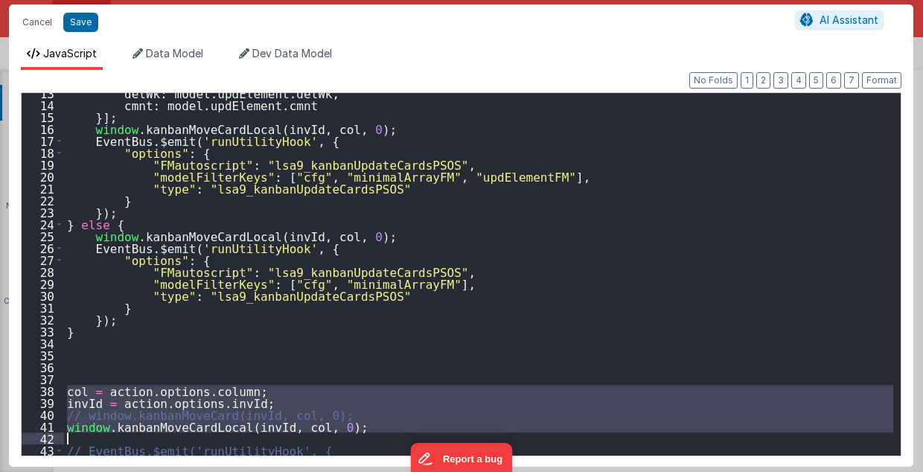
drag, startPoint x: 67, startPoint y: 390, endPoint x: 391, endPoint y: 443, distance: 328.1
click at [391, 443] on div "delWk : model . updElement . delWk , cmnt : model . updElement . cmnt }] ; wind…" at bounding box center [479, 280] width 830 height 387
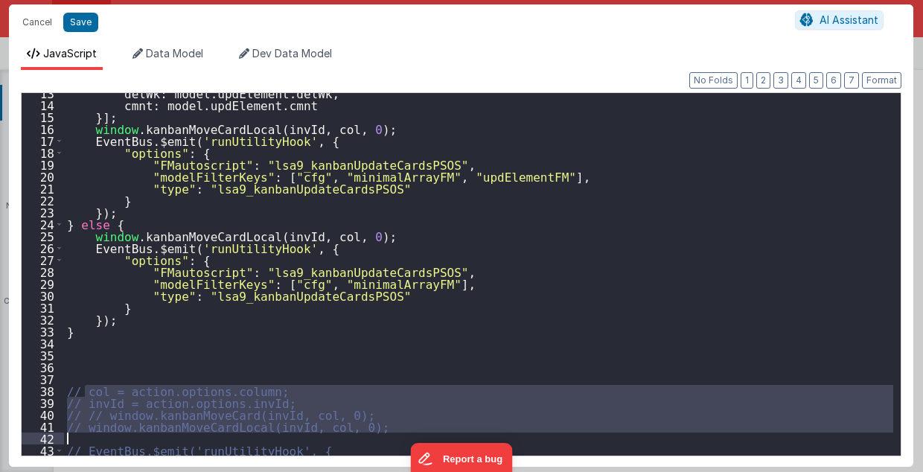
type textarea "2.98 Lsa8 ? - >2.87 Lsa9 - try Dom performance CSS classes 2.95 - fast kbshow A…"
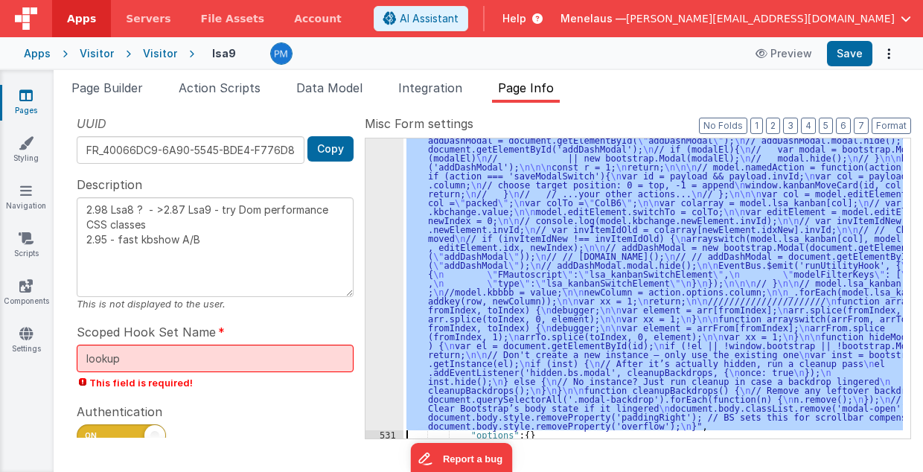
scroll to position [691, 0]
click at [383, 231] on div "530" at bounding box center [384, 215] width 38 height 429
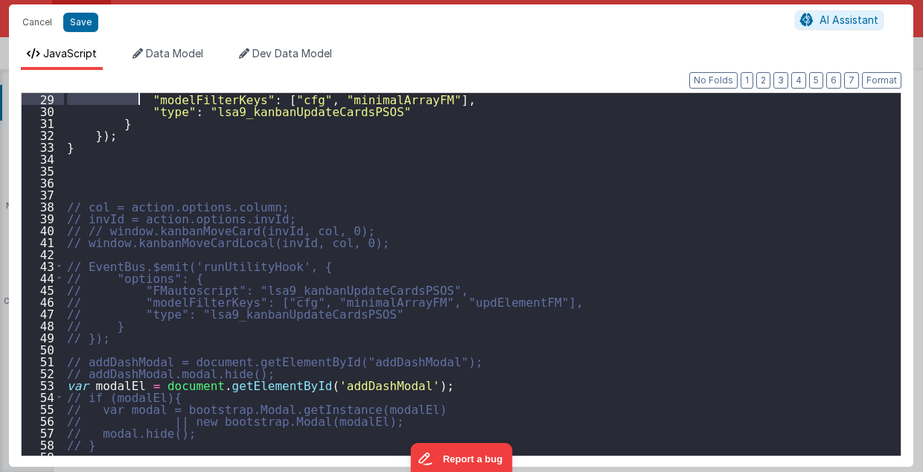
scroll to position [238, 0]
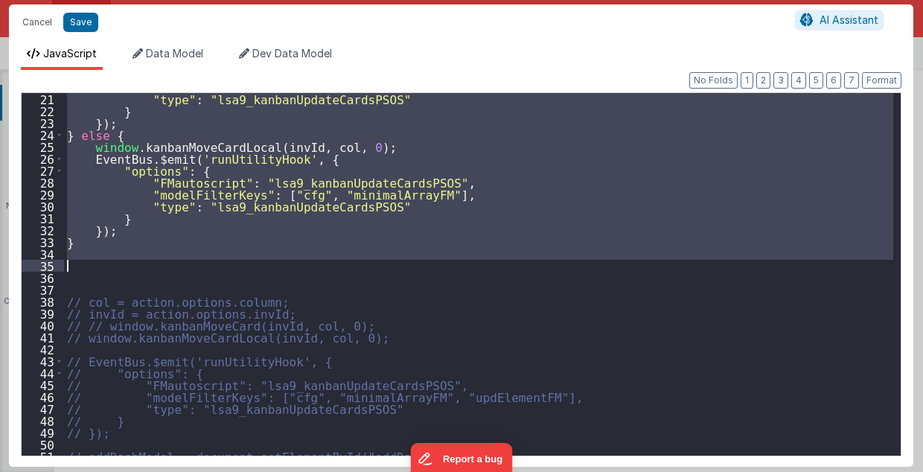
drag, startPoint x: 66, startPoint y: 217, endPoint x: 130, endPoint y: 259, distance: 76.4
click at [130, 261] on div ""type" : "lsa9_kanbanUpdateCardsPSOS" } }) ; } else { window . kanbanMoveCardLo…" at bounding box center [479, 286] width 830 height 387
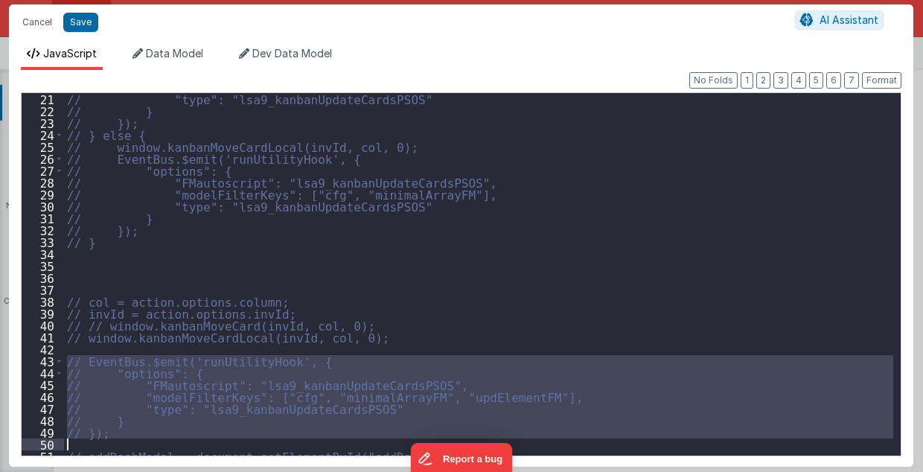
drag, startPoint x: 66, startPoint y: 357, endPoint x: 118, endPoint y: 441, distance: 97.9
click at [118, 441] on div "// "type": "lsa9_kanbanUpdateCardsPSOS" // } // }); // } else { // window.kanba…" at bounding box center [479, 286] width 830 height 387
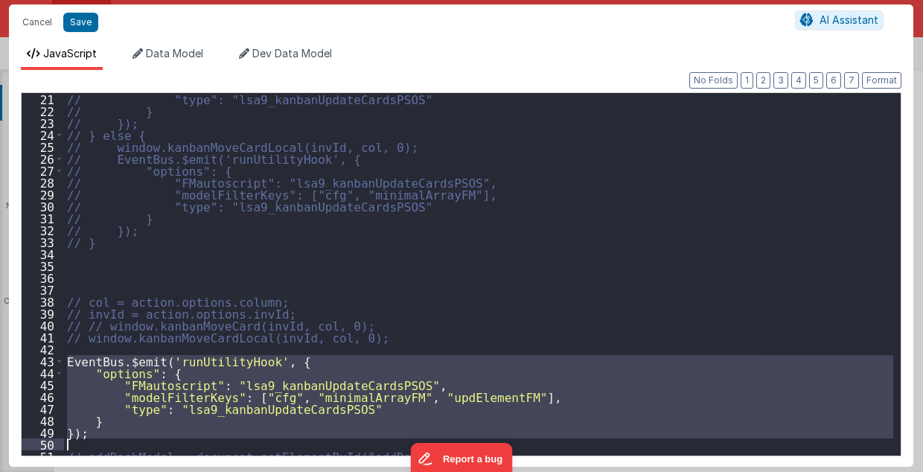
click at [418, 397] on div "// "type": "lsa9_kanbanUpdateCardsPSOS" // } // }); // } else { // window.kanba…" at bounding box center [478, 274] width 829 height 363
click at [418, 397] on div "// "type": "lsa9_kanbanUpdateCardsPSOS" // } // }); // } else { // window.kanba…" at bounding box center [479, 286] width 830 height 387
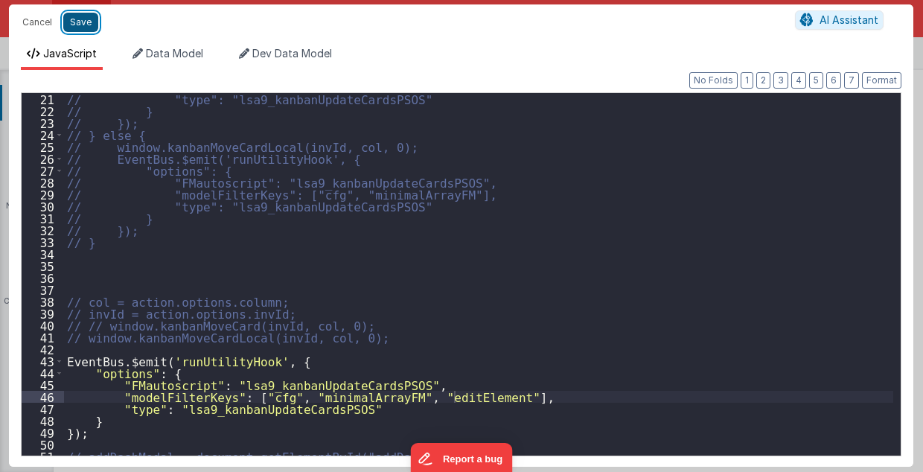
click at [70, 17] on button "Save" at bounding box center [80, 22] width 35 height 19
type textarea "2.98 Lsa8 ? - >2.87 Lsa9 - try Dom performance CSS classes 2.95 - fast kbshow A…"
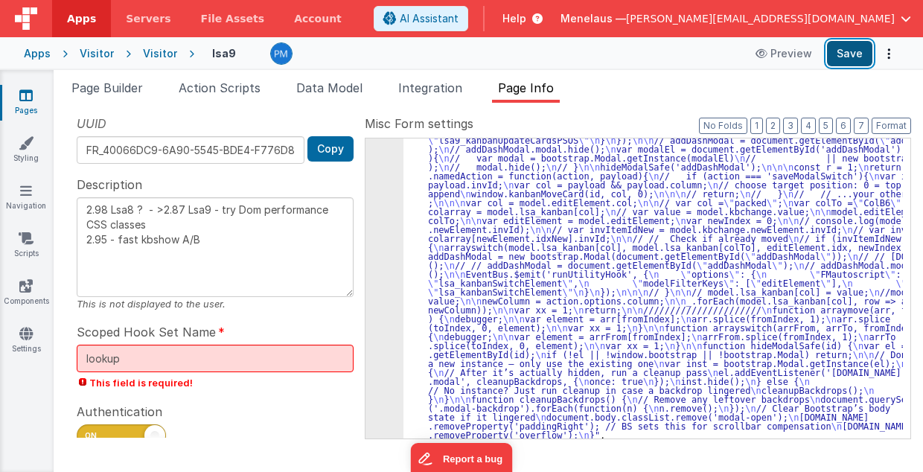
click at [842, 51] on button "Save" at bounding box center [849, 53] width 45 height 25
click at [339, 92] on span "Data Model" at bounding box center [329, 87] width 66 height 15
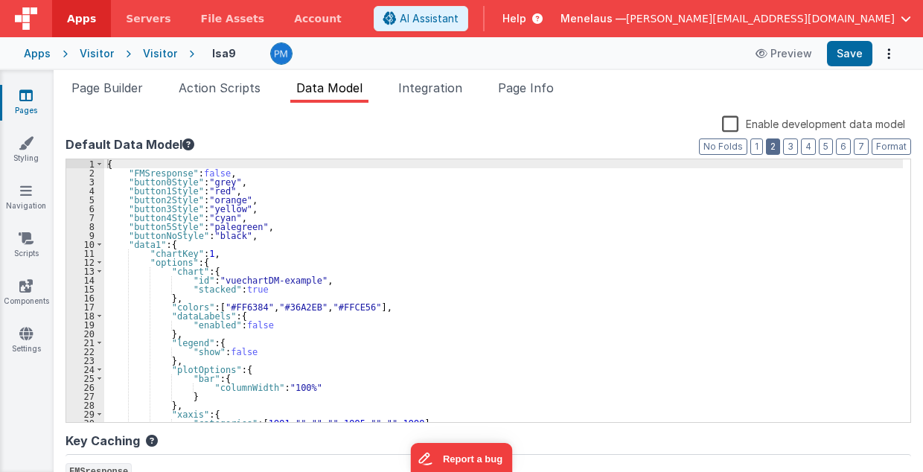
click at [773, 149] on button "2" at bounding box center [773, 146] width 14 height 16
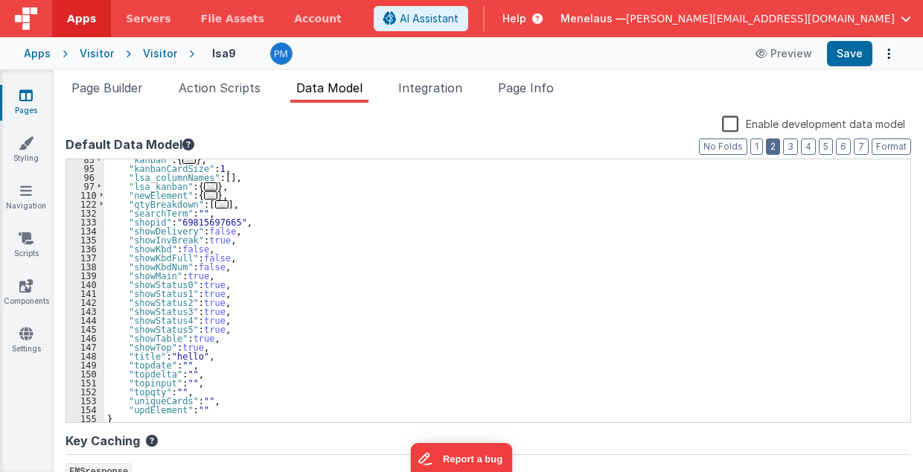
scroll to position [40, 0]
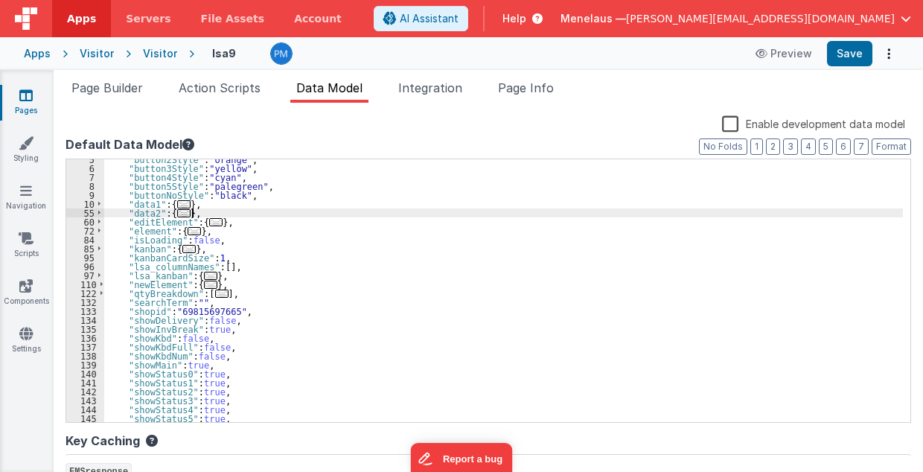
click at [209, 213] on div ""button2Style" : "orange" , "button3Style" : "yellow" , "button4Style" : "cyan"…" at bounding box center [503, 295] width 799 height 281
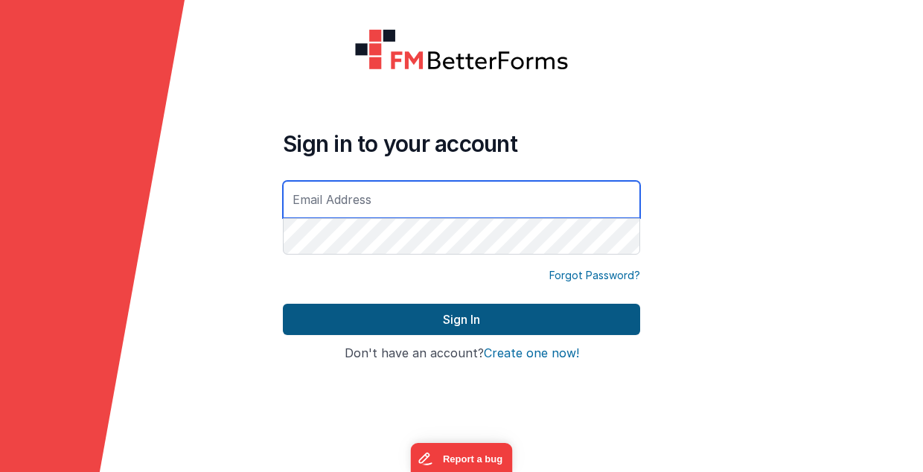
type input "paul@menelaus.co.uk"
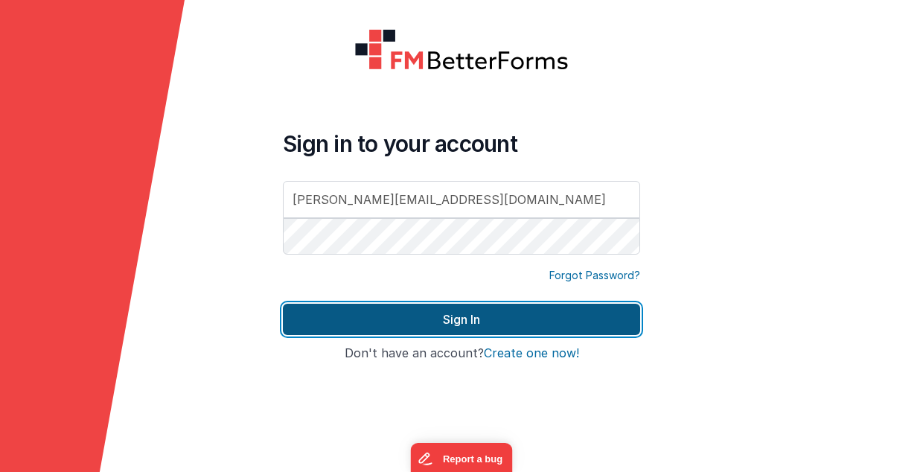
click at [469, 323] on button "Sign In" at bounding box center [461, 319] width 357 height 31
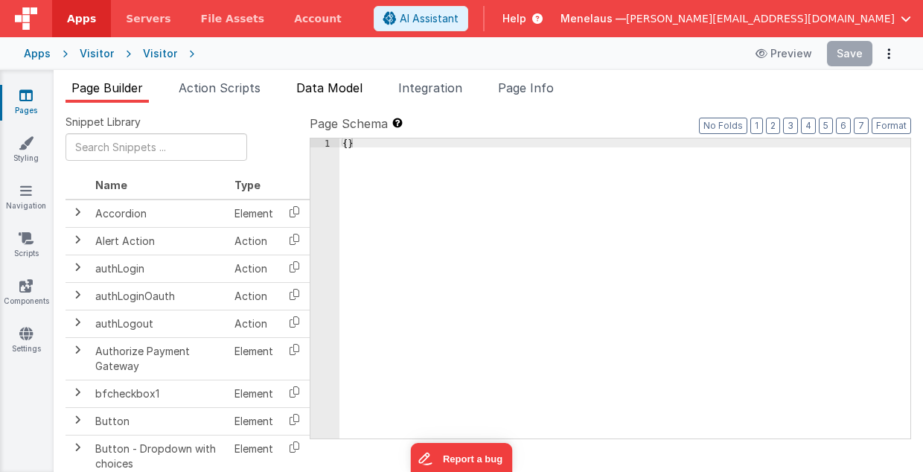
click at [325, 89] on span "Data Model" at bounding box center [329, 87] width 66 height 15
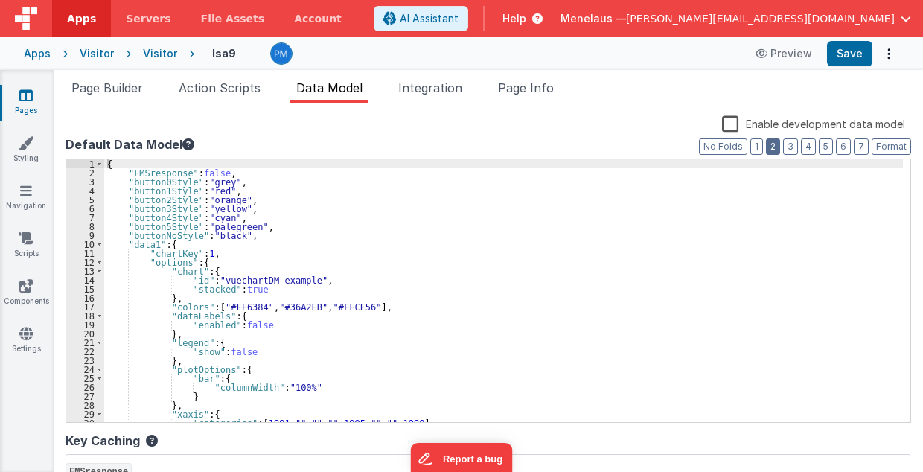
click at [777, 144] on button "2" at bounding box center [773, 146] width 14 height 16
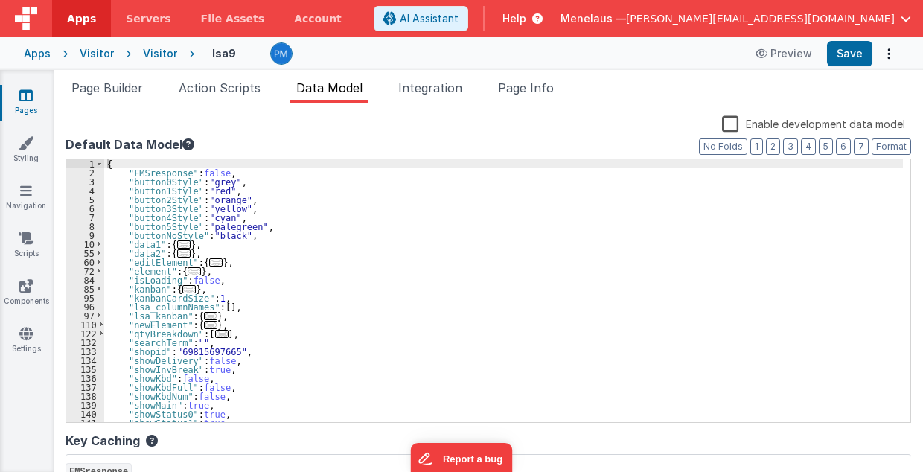
click at [201, 255] on div "{ "FMSresponse" : false , "button0Style" : "grey" , "button1Style" : "red" , "b…" at bounding box center [503, 299] width 799 height 281
